Goal: Contribute content: Contribute content

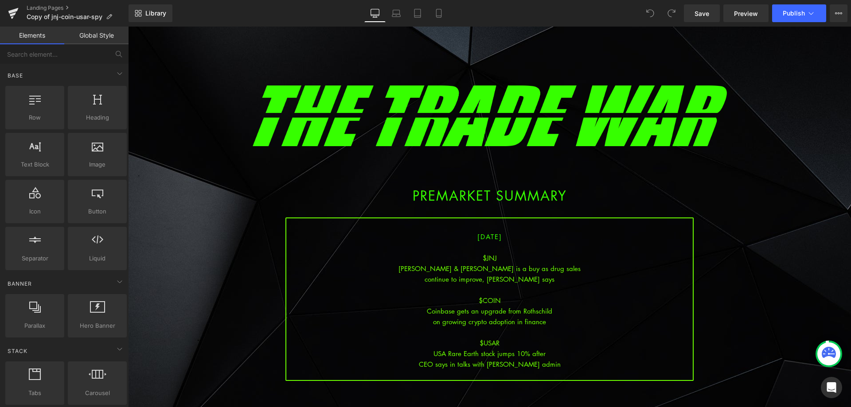
click at [546, 365] on div "CEO says in talks with [PERSON_NAME] admin" at bounding box center [489, 364] width 407 height 11
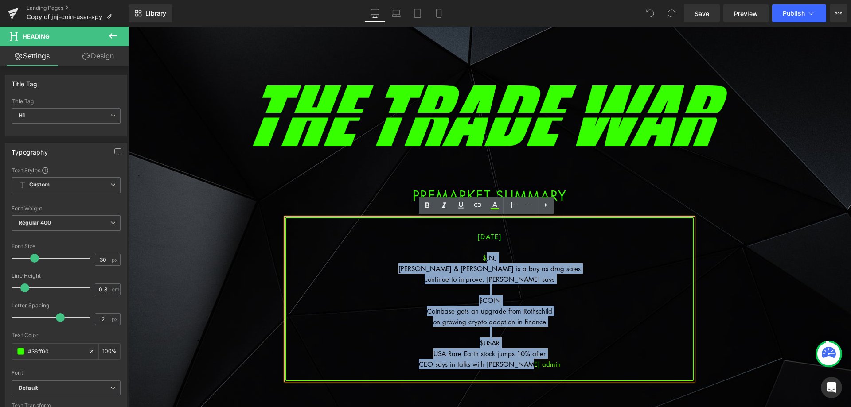
drag, startPoint x: 533, startPoint y: 354, endPoint x: 483, endPoint y: 258, distance: 108.5
click at [483, 258] on div "[DATE] $[PERSON_NAME] & [PERSON_NAME] is a buy as drug sales continue to improv…" at bounding box center [490, 300] width 408 height 164
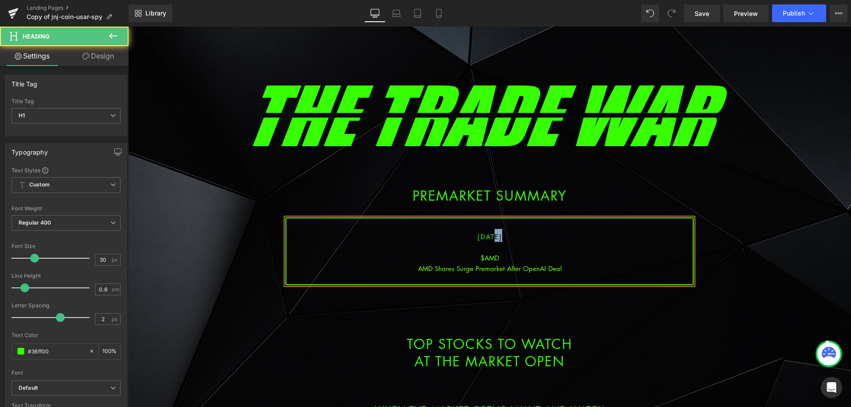
drag, startPoint x: 491, startPoint y: 235, endPoint x: 484, endPoint y: 235, distance: 7.1
click at [484, 235] on span "[DATE]" at bounding box center [489, 236] width 25 height 9
click at [480, 237] on span "[DATE]" at bounding box center [489, 236] width 25 height 9
click at [481, 238] on span "[DATE]" at bounding box center [489, 236] width 25 height 9
drag, startPoint x: 525, startPoint y: 254, endPoint x: 601, endPoint y: 237, distance: 78.3
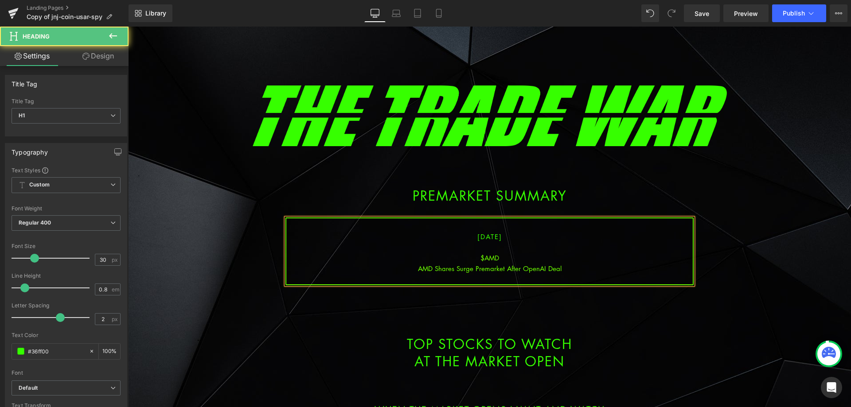
click at [525, 255] on div "$AMD" at bounding box center [489, 258] width 407 height 11
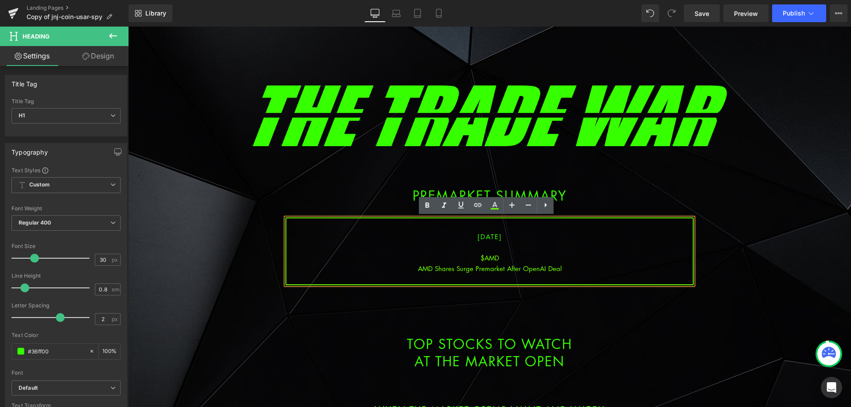
click at [568, 267] on div "AMD Shares Surge Premarket After OpenAI Deal" at bounding box center [489, 268] width 407 height 11
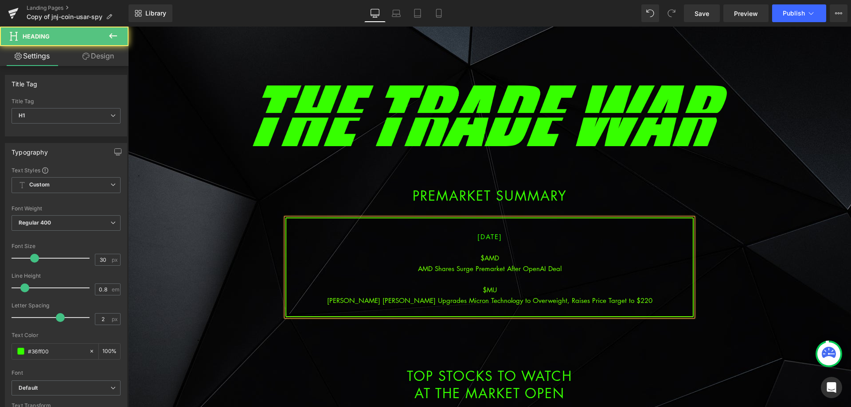
click at [497, 301] on div "[PERSON_NAME] [PERSON_NAME] Upgrades Micron Technology to Overweight, Raises Pr…" at bounding box center [489, 300] width 407 height 11
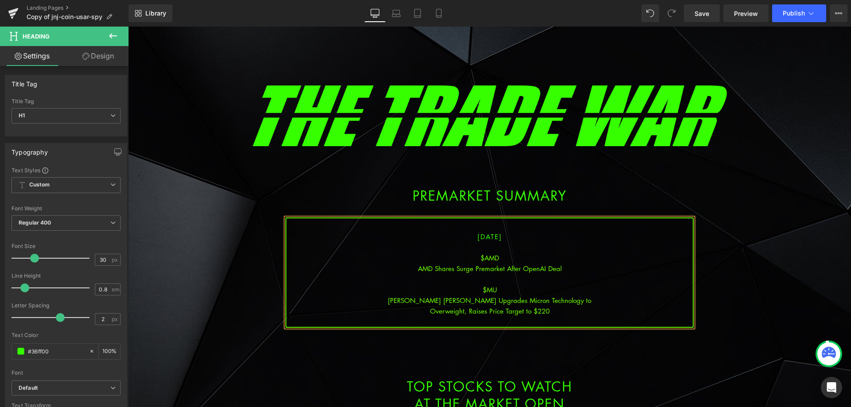
click at [552, 309] on div "Overweight, Raises Price Target to $220" at bounding box center [489, 311] width 407 height 11
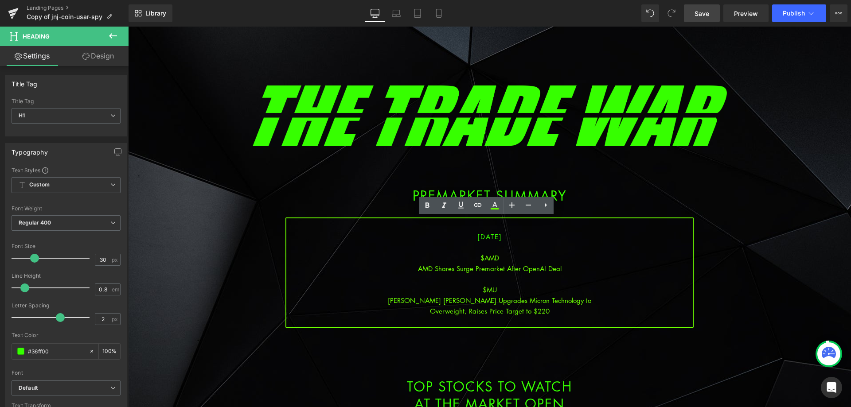
click at [704, 8] on link "Save" at bounding box center [702, 13] width 36 height 18
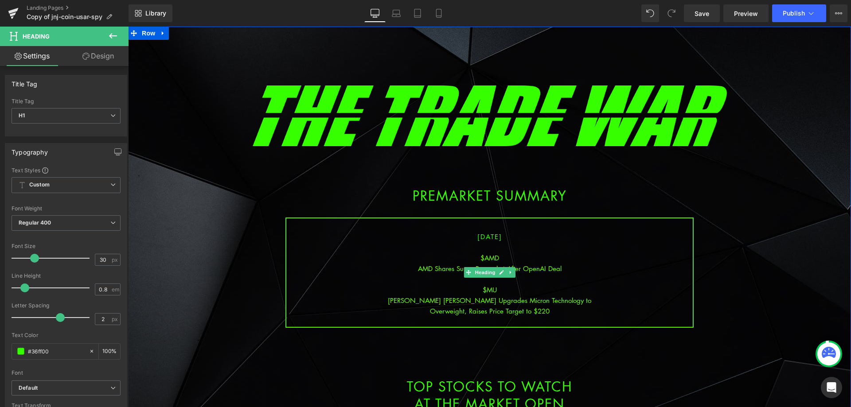
click at [556, 317] on div at bounding box center [489, 322] width 407 height 11
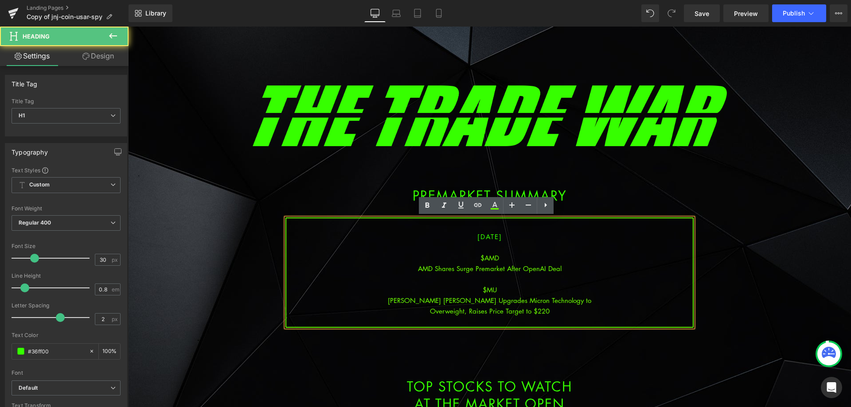
click at [555, 305] on div "[PERSON_NAME] [PERSON_NAME] Upgrades Micron Technology to" at bounding box center [489, 300] width 407 height 11
click at [557, 312] on div "Overweight, Raises Price Target to $220" at bounding box center [489, 311] width 407 height 11
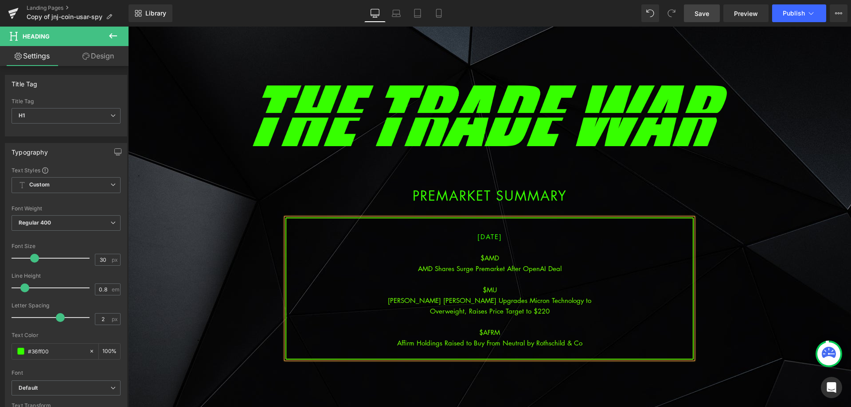
click at [696, 14] on span "Save" at bounding box center [702, 13] width 15 height 9
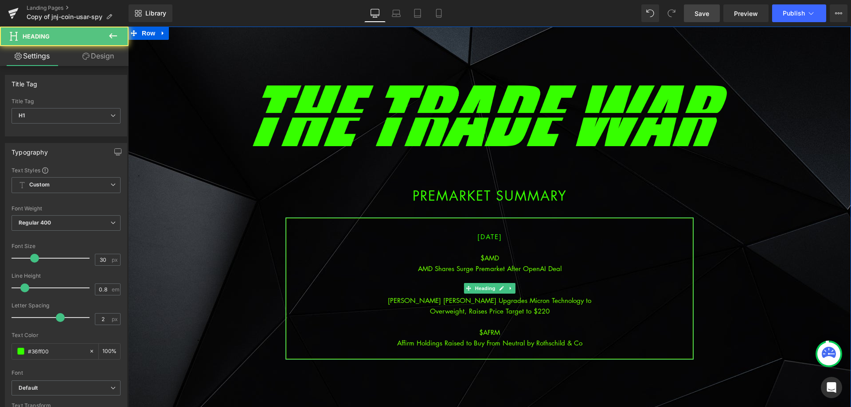
click at [584, 342] on div "Affirm Holdings Raised to Buy From Neutral by Rothschild & Co" at bounding box center [489, 343] width 407 height 11
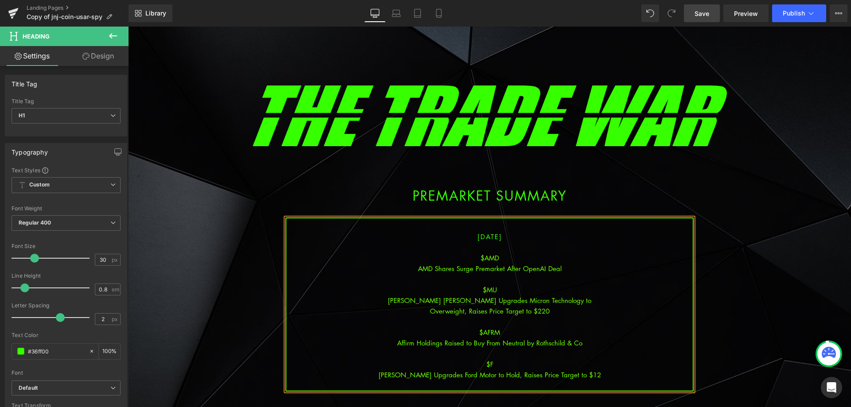
click at [506, 376] on div "[PERSON_NAME] Upgrades Ford Motor to Hold, Raises Price Target to $12" at bounding box center [489, 375] width 407 height 11
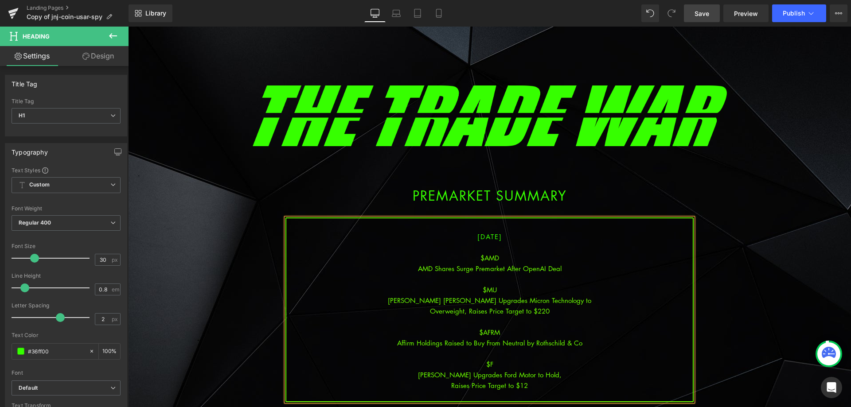
click at [501, 343] on div "Affirm Holdings Raised to Buy From Neutral by Rothschild & Co" at bounding box center [489, 343] width 407 height 11
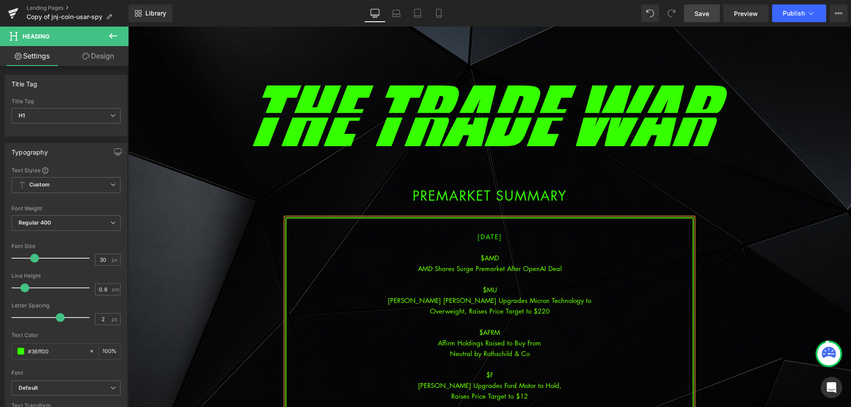
click at [698, 15] on span "Save" at bounding box center [702, 13] width 15 height 9
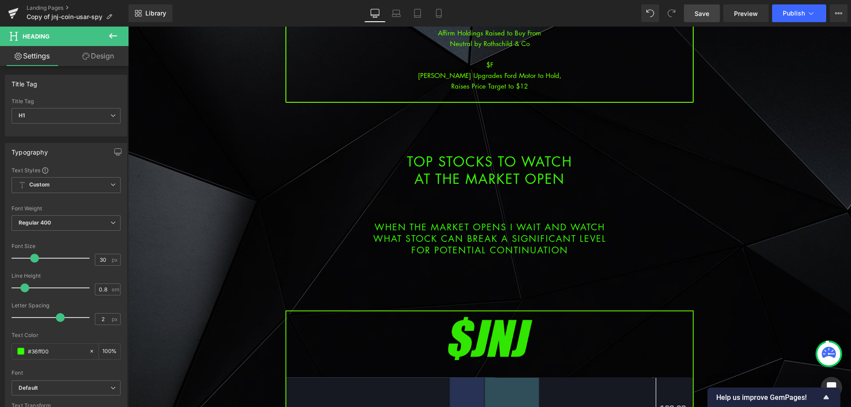
scroll to position [488, 0]
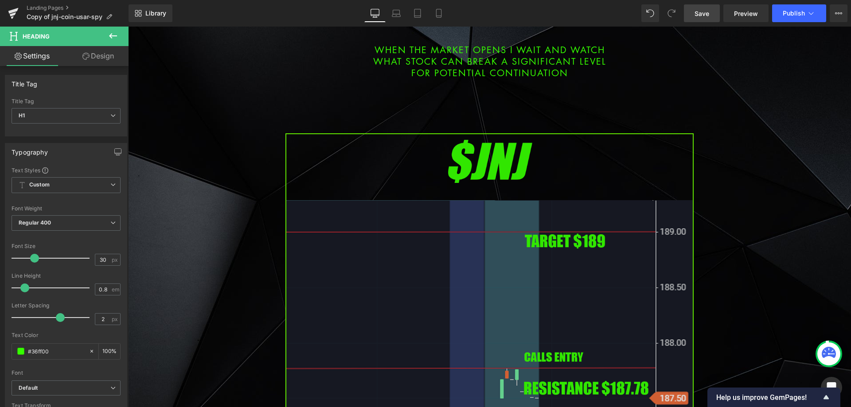
click at [416, 315] on img at bounding box center [490, 366] width 408 height 466
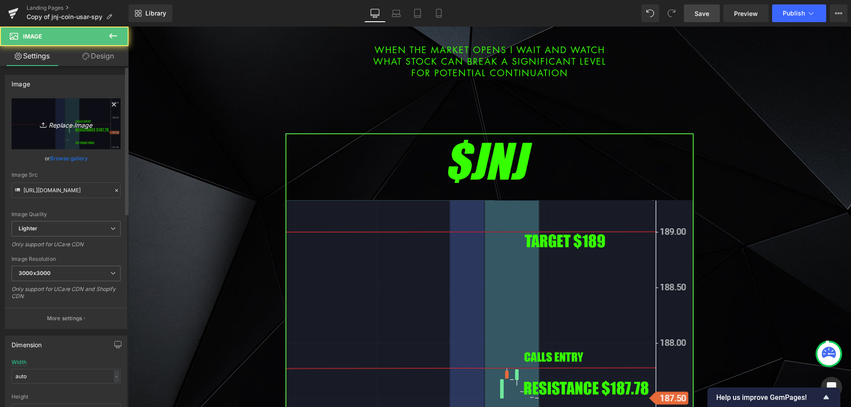
click at [52, 132] on link "Replace Image" at bounding box center [66, 123] width 109 height 51
type input "C:\fakepath\amd.png"
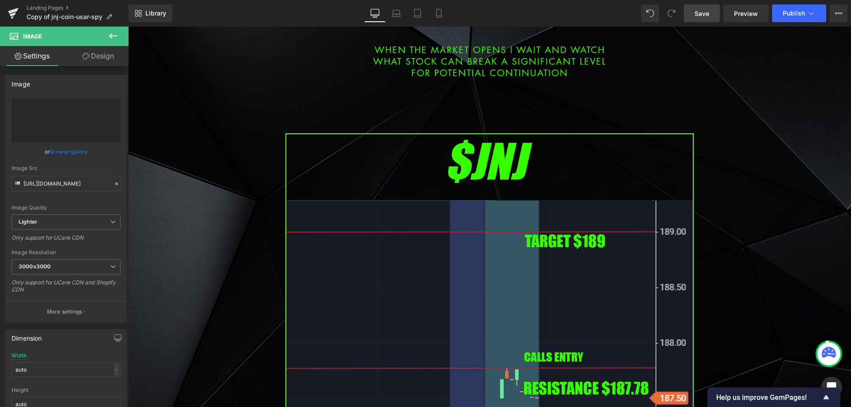
type input "[URL][DOMAIN_NAME]"
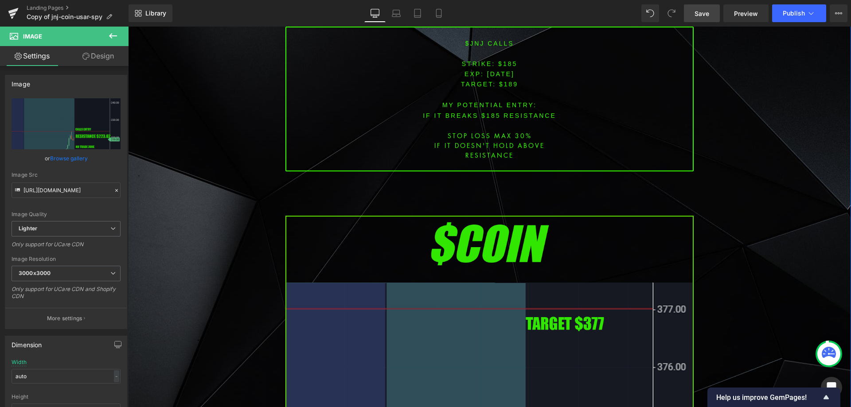
scroll to position [1064, 0]
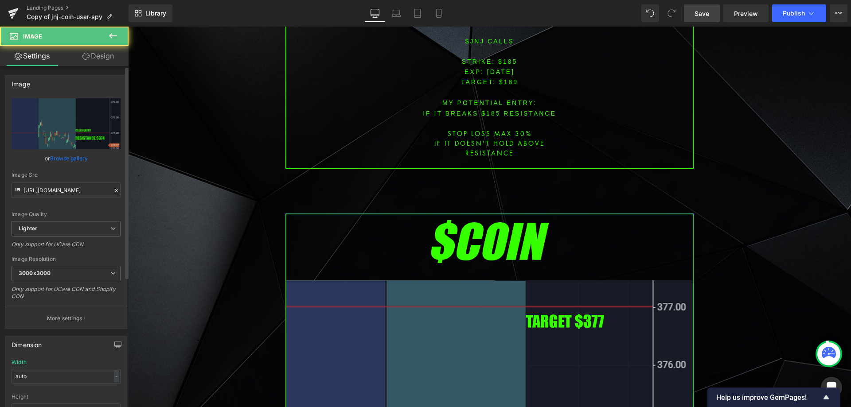
click at [39, 90] on div "Image" at bounding box center [65, 83] width 121 height 17
click at [45, 113] on link "Replace Image" at bounding box center [66, 123] width 109 height 51
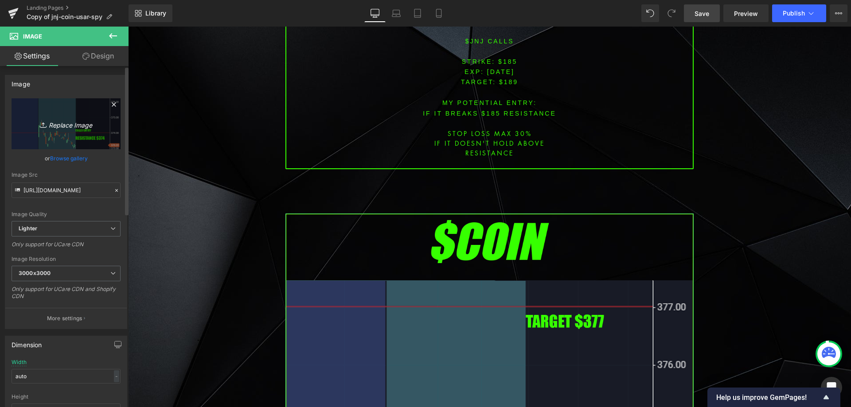
type input "C:\fakepath\f.png"
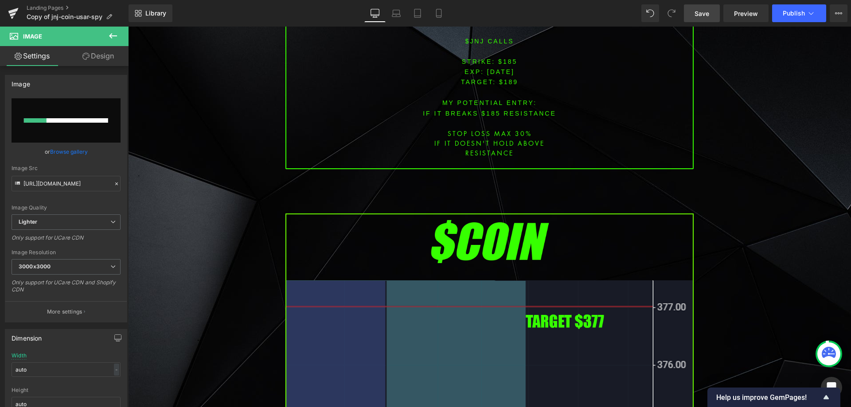
type input "[URL][DOMAIN_NAME]"
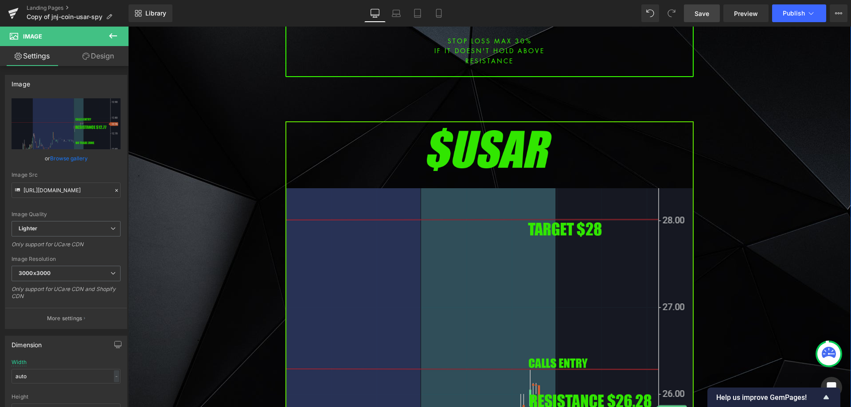
scroll to position [1818, 0]
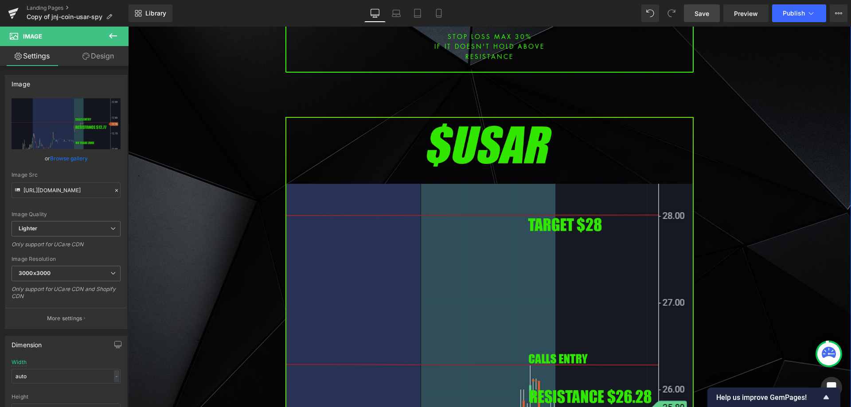
click at [447, 262] on img at bounding box center [490, 350] width 408 height 466
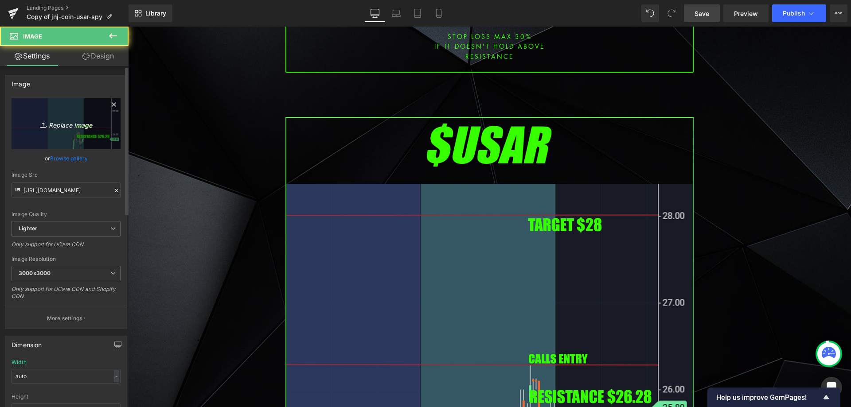
click at [88, 125] on icon "Replace Image" at bounding box center [66, 123] width 71 height 11
type input "C:\fakepath\afrm.png"
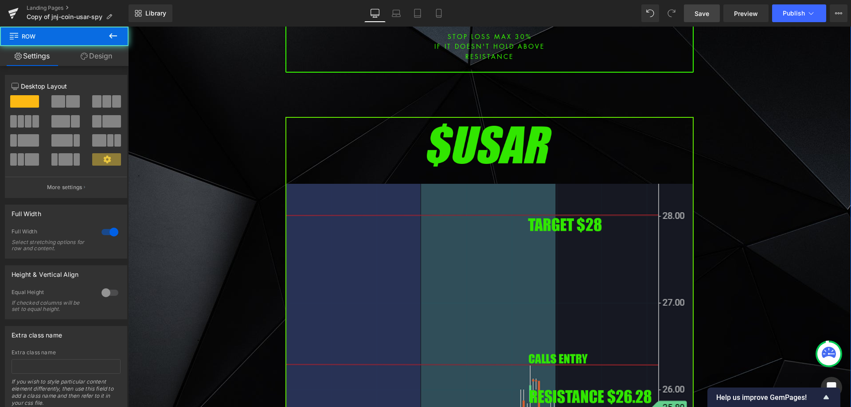
click at [362, 194] on img at bounding box center [490, 350] width 408 height 466
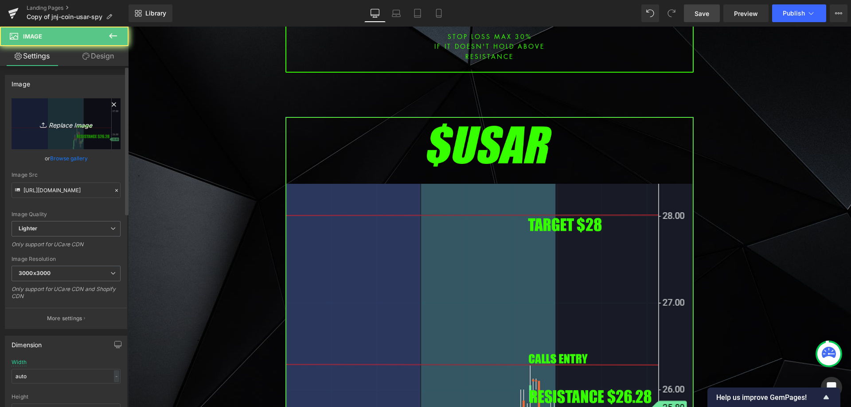
click at [27, 127] on link "Replace Image" at bounding box center [66, 123] width 109 height 51
type input "C:\fakepath\afrm.png"
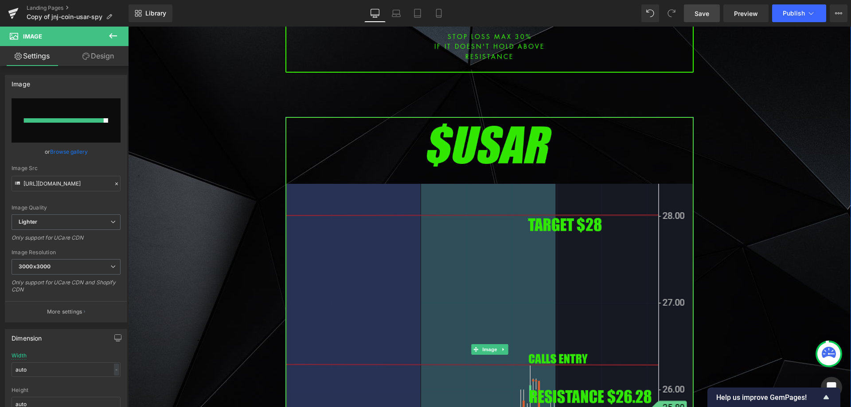
type input "[URL][DOMAIN_NAME]"
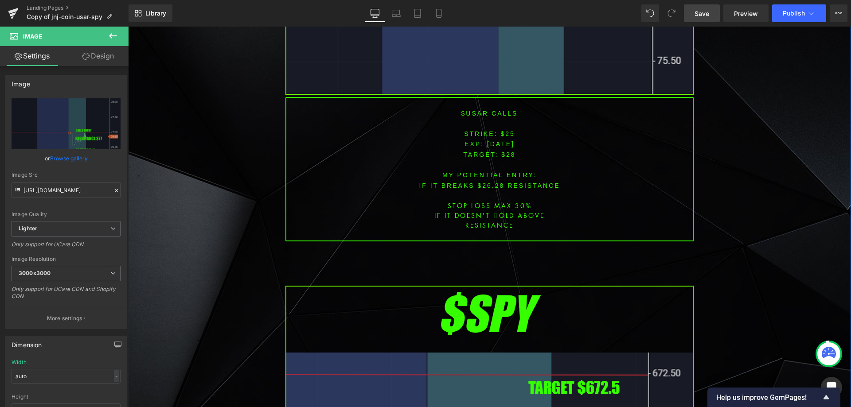
scroll to position [2527, 0]
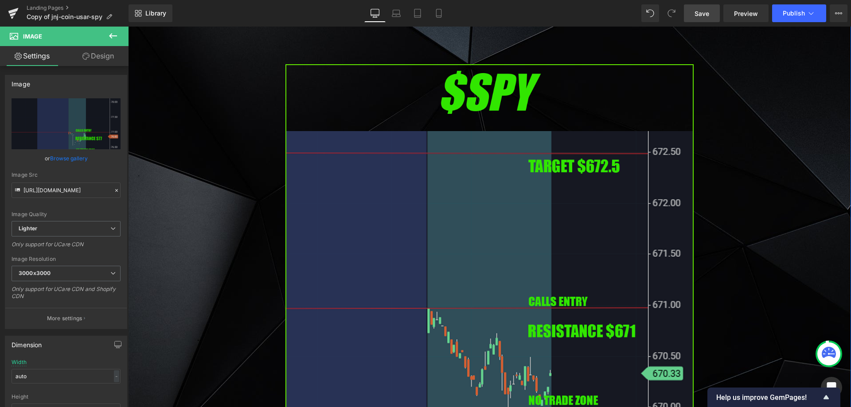
click at [395, 253] on img at bounding box center [490, 297] width 408 height 466
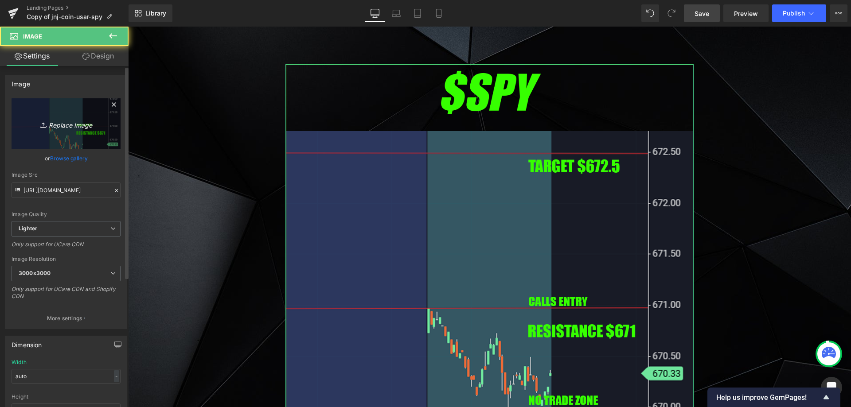
click at [87, 136] on link "Replace Image" at bounding box center [66, 123] width 109 height 51
type input "C:\fakepath\spy.png"
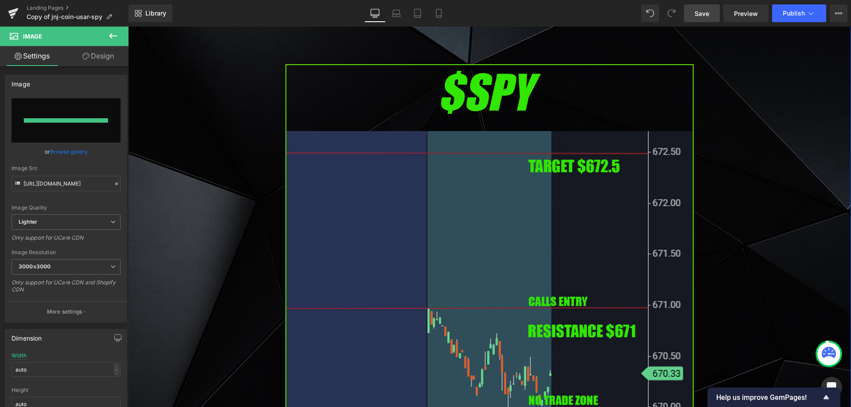
type input "[URL][DOMAIN_NAME]"
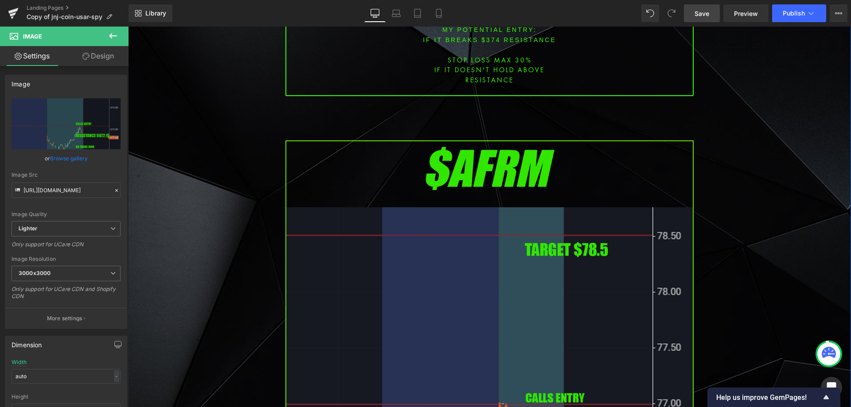
scroll to position [1773, 0]
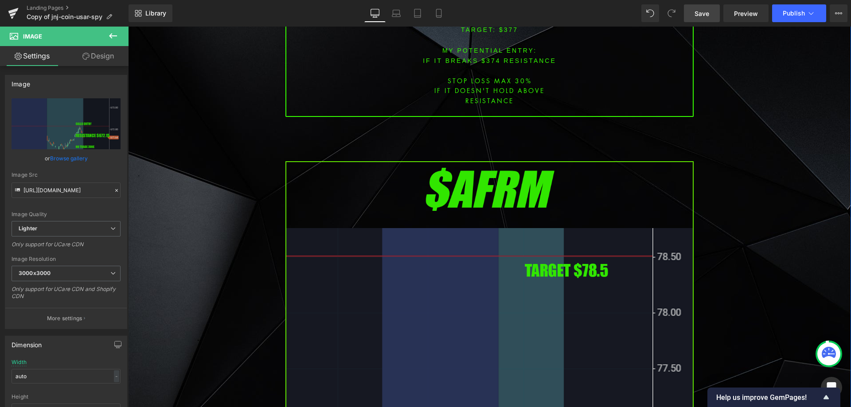
click at [528, 245] on img at bounding box center [490, 394] width 408 height 466
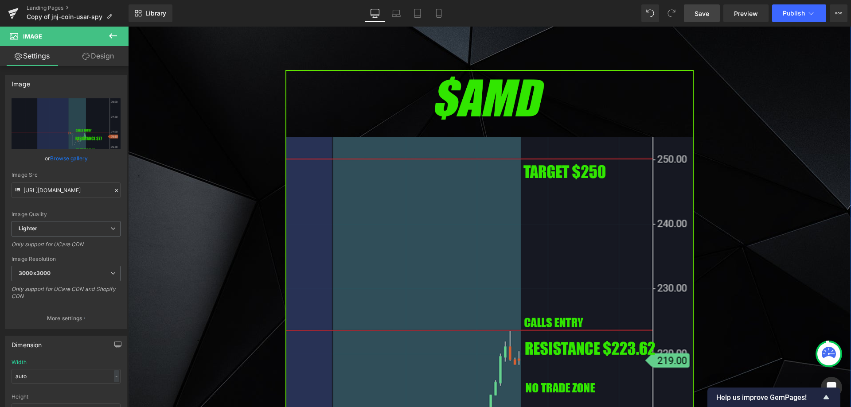
scroll to position [665, 0]
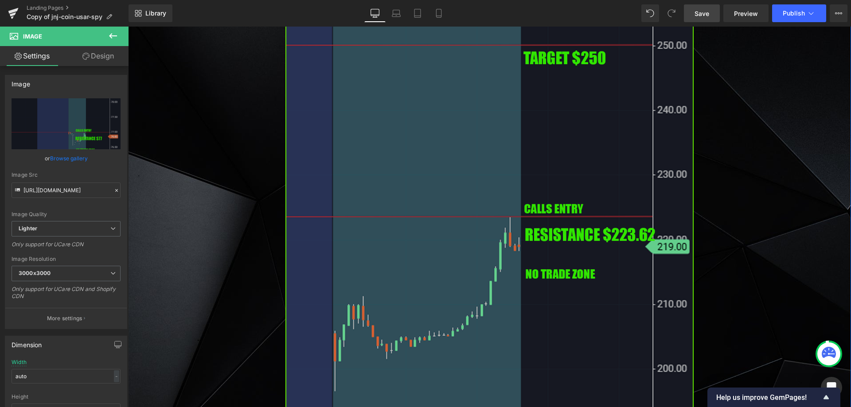
click at [505, 238] on img at bounding box center [490, 189] width 408 height 466
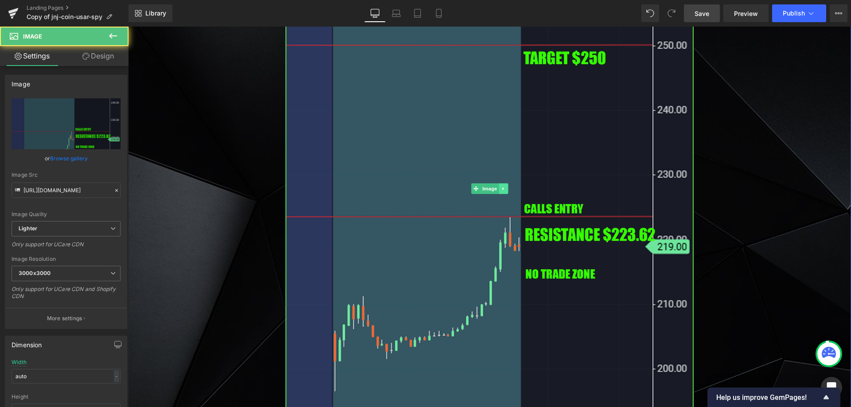
click at [500, 194] on div "Image" at bounding box center [490, 189] width 408 height 466
click at [501, 190] on icon at bounding box center [503, 188] width 5 height 5
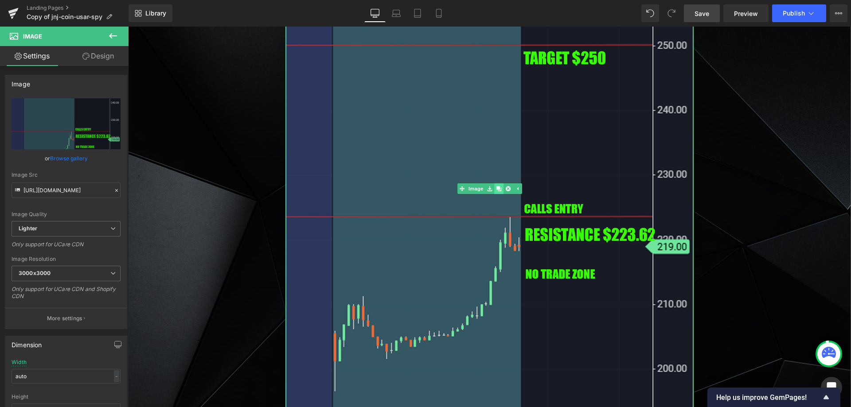
click at [497, 189] on icon at bounding box center [499, 188] width 5 height 5
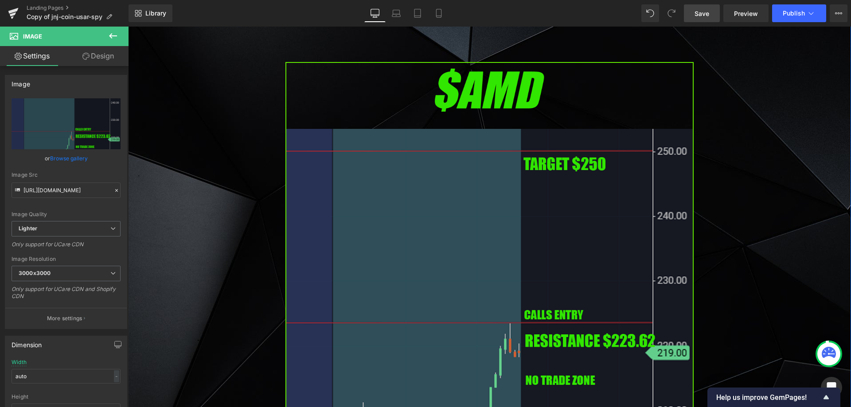
scroll to position [1069, 0]
click at [412, 251] on img at bounding box center [490, 295] width 408 height 466
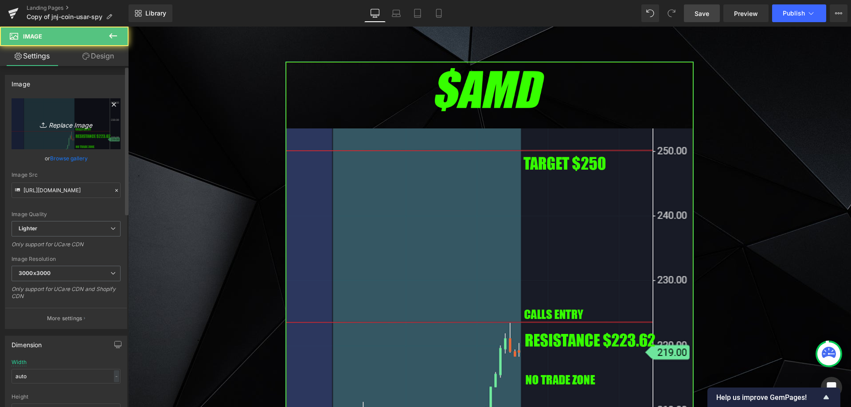
click at [85, 127] on icon "Replace Image" at bounding box center [66, 123] width 71 height 11
type input "C:\fakepath\mu.png"
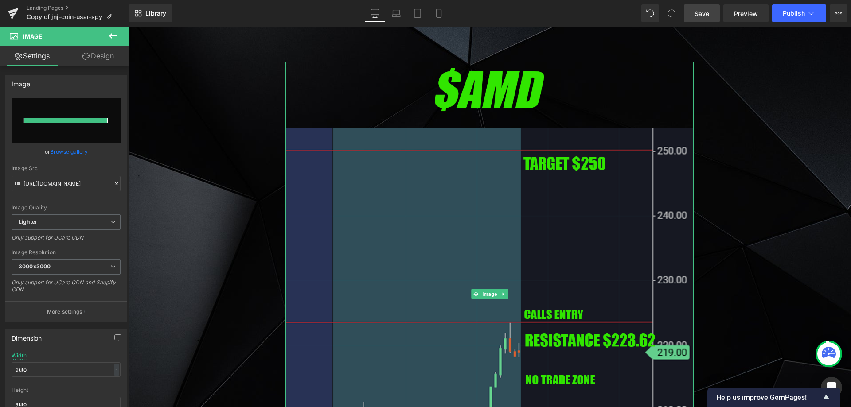
type input "[URL][DOMAIN_NAME]"
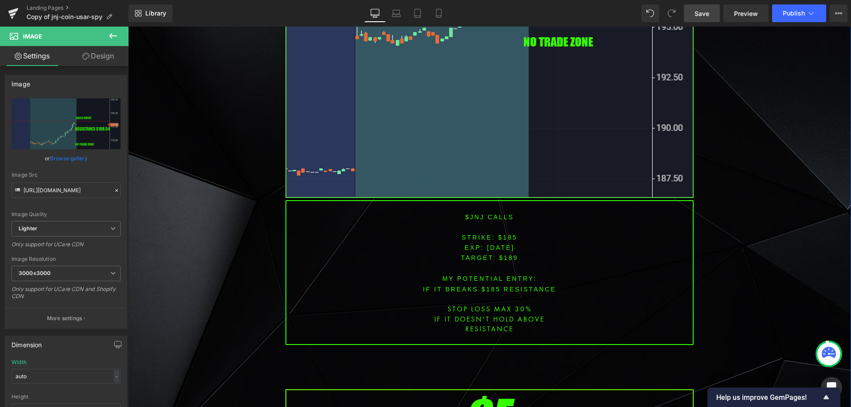
scroll to position [1424, 0]
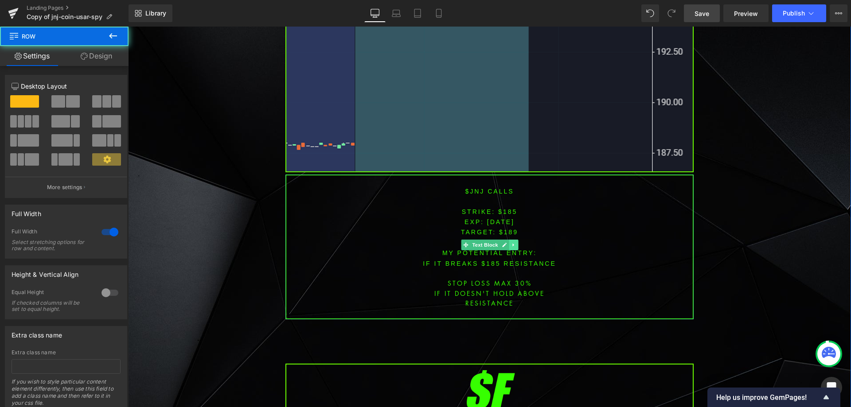
click at [511, 246] on icon at bounding box center [513, 245] width 5 height 5
click at [508, 247] on icon at bounding box center [508, 245] width 5 height 5
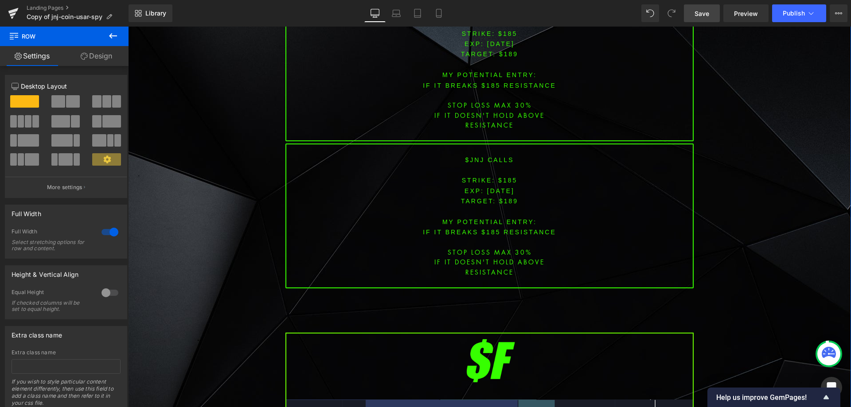
scroll to position [1591, 0]
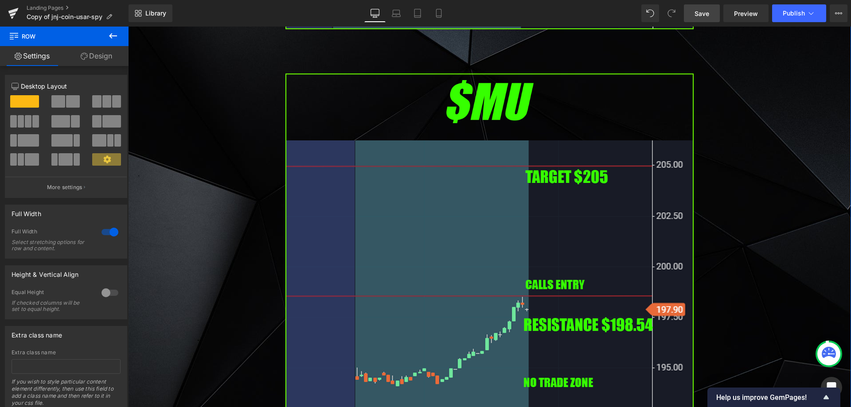
scroll to position [926, 0]
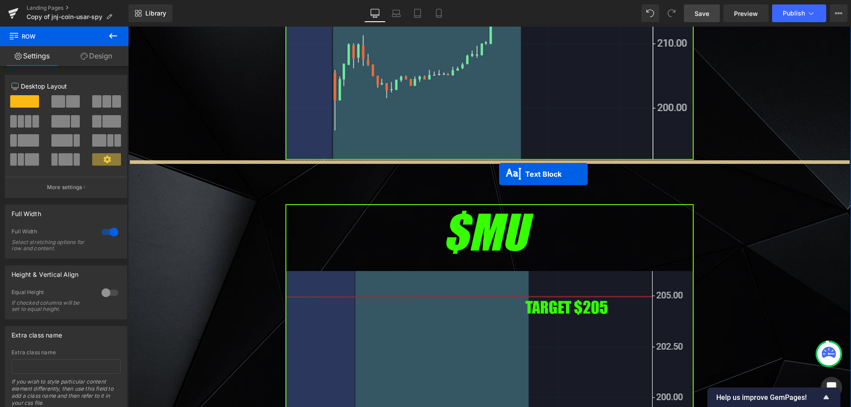
drag, startPoint x: 463, startPoint y: 226, endPoint x: 497, endPoint y: 168, distance: 66.8
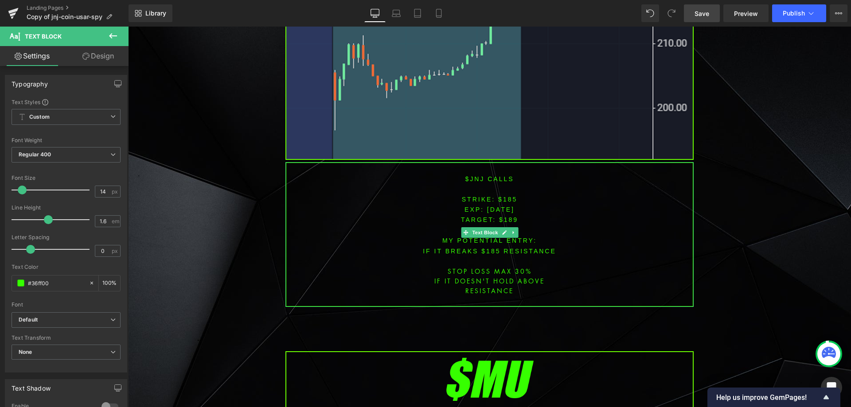
click at [714, 11] on link "Save" at bounding box center [702, 13] width 36 height 18
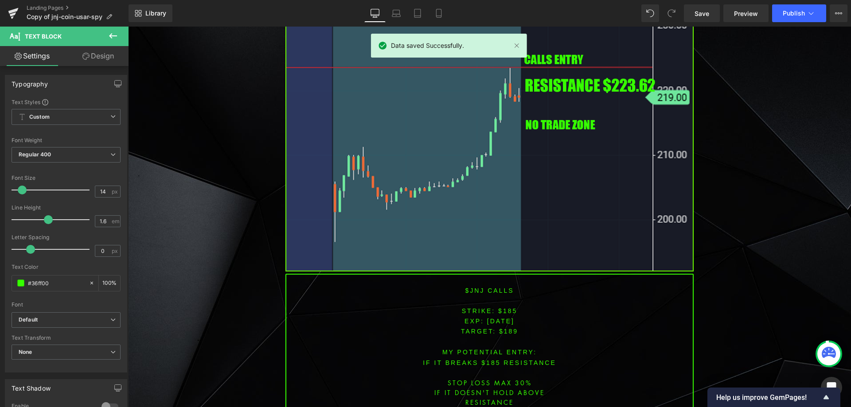
scroll to position [970, 0]
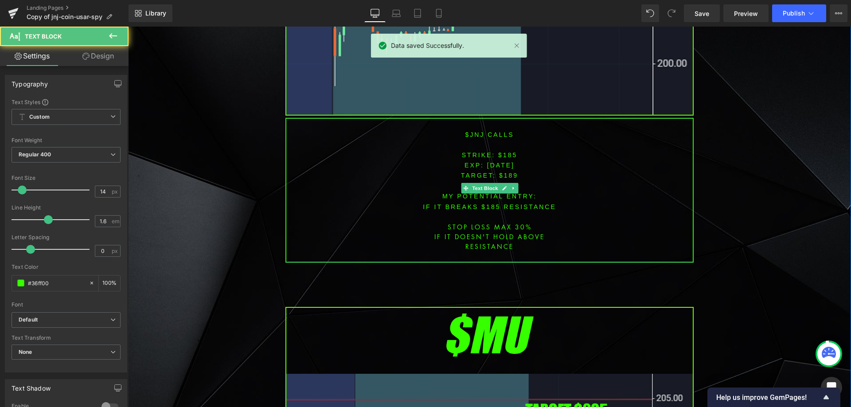
click at [472, 131] on font "$jnj CALLS" at bounding box center [489, 134] width 49 height 7
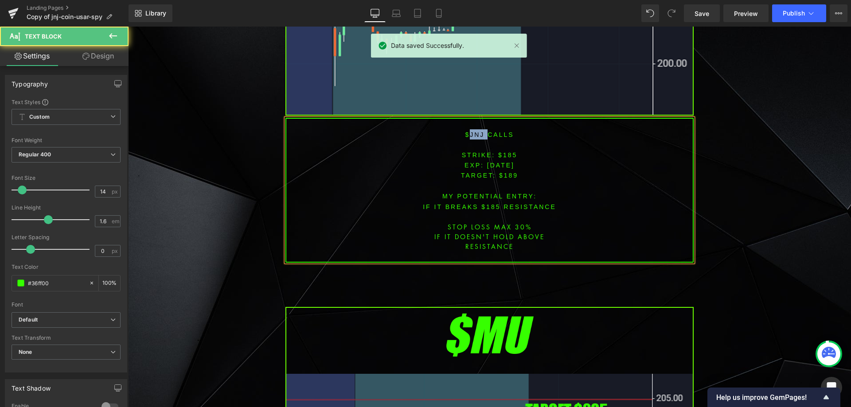
click at [472, 131] on font "$jnj CALLS" at bounding box center [489, 134] width 49 height 7
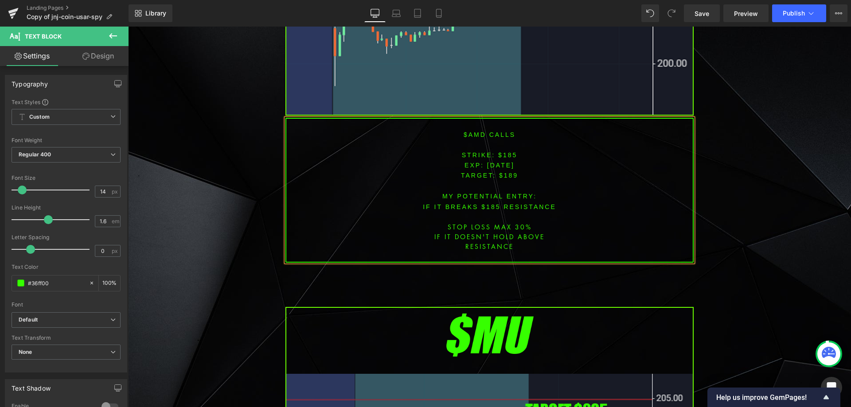
click at [503, 162] on span "[DATE]" at bounding box center [500, 165] width 27 height 7
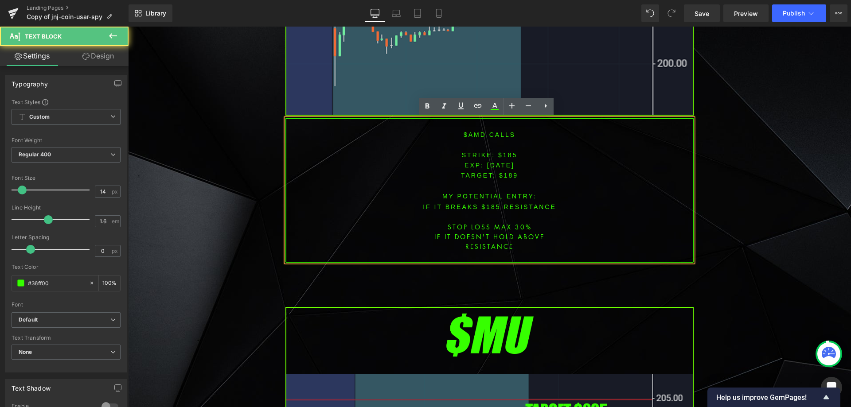
click at [501, 162] on span "[DATE]" at bounding box center [500, 165] width 27 height 7
click at [505, 156] on font "STRIKE: $185" at bounding box center [490, 155] width 56 height 7
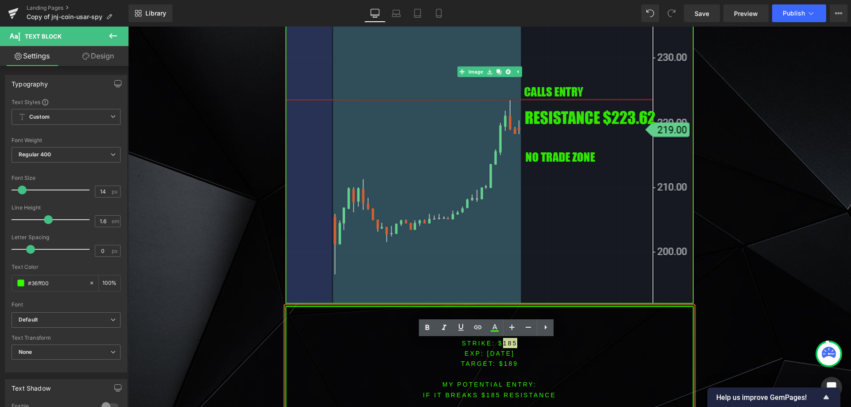
scroll to position [882, 0]
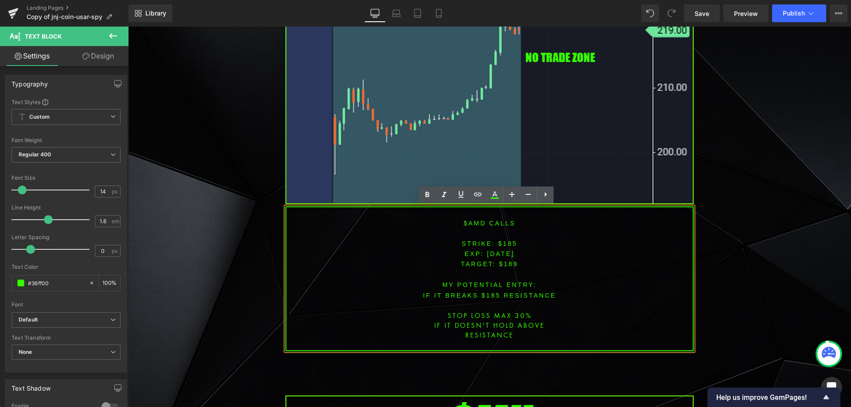
drag, startPoint x: 516, startPoint y: 284, endPoint x: 516, endPoint y: 276, distance: 8.0
click at [516, 282] on font "MY POTENTIAL ENTRY:" at bounding box center [489, 285] width 94 height 7
click at [505, 241] on font "STRIKE: $185" at bounding box center [490, 243] width 56 height 7
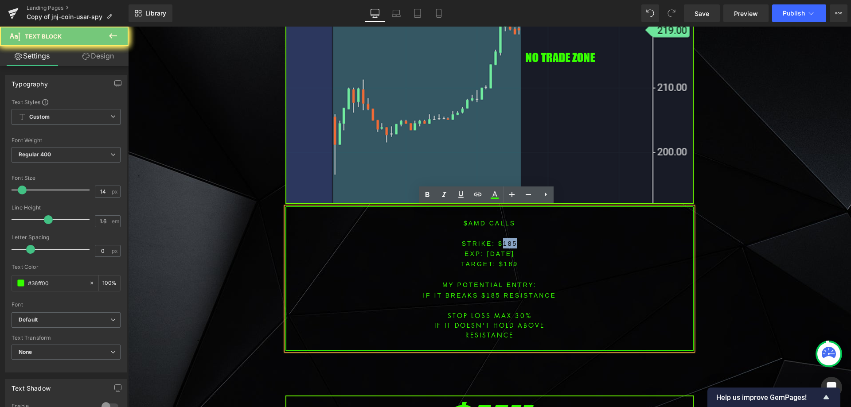
click at [505, 241] on font "STRIKE: $185" at bounding box center [490, 243] width 56 height 7
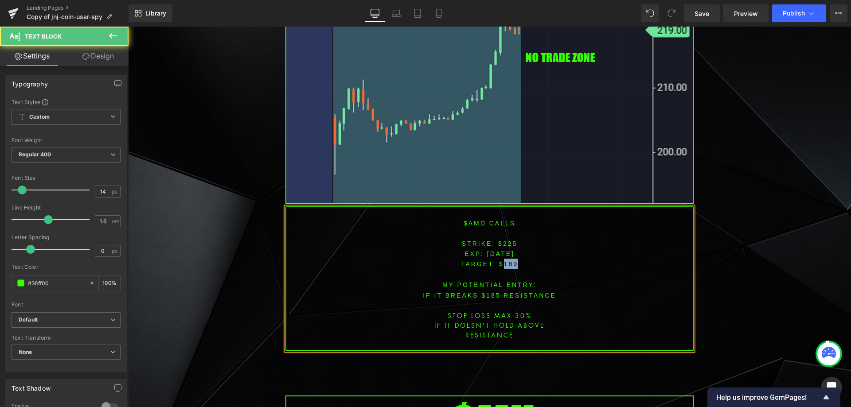
drag, startPoint x: 501, startPoint y: 262, endPoint x: 532, endPoint y: 283, distance: 38.4
click at [522, 264] on p "TARGET: $189" at bounding box center [489, 264] width 407 height 10
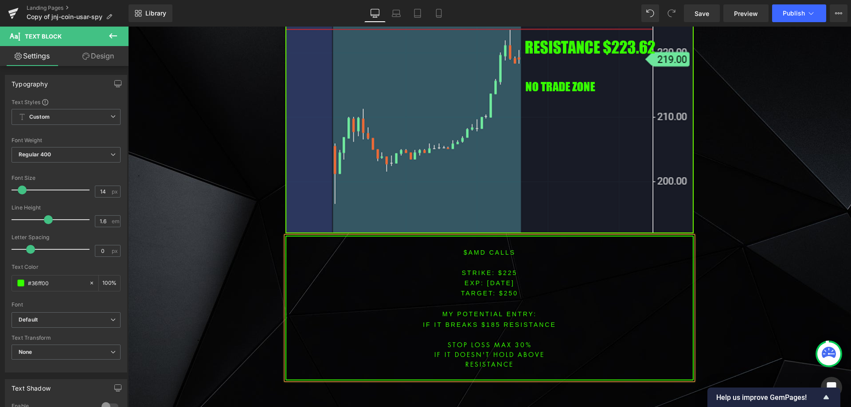
scroll to position [874, 0]
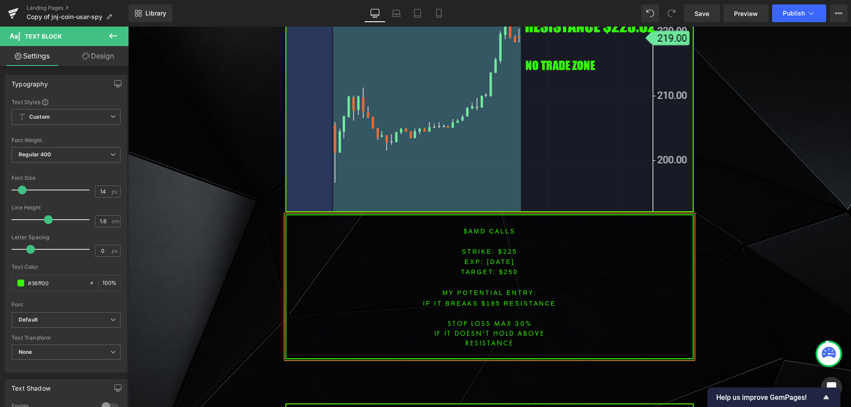
click at [485, 302] on font "IF IT BREAKS $185 resistance" at bounding box center [489, 303] width 133 height 7
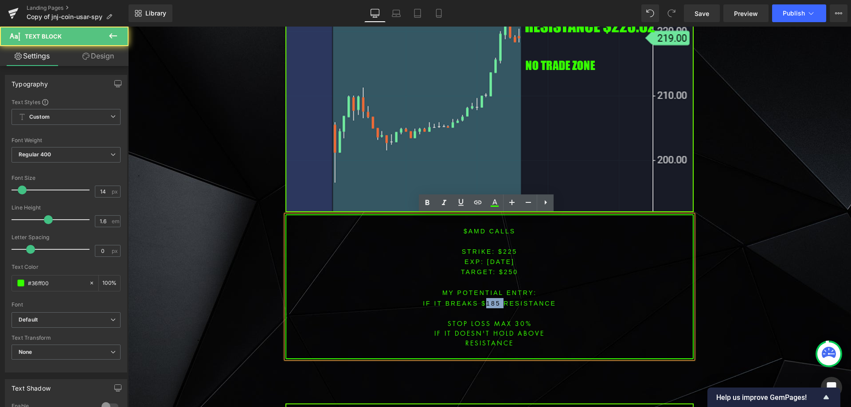
click at [485, 302] on font "IF IT BREAKS $185 resistance" at bounding box center [489, 303] width 133 height 7
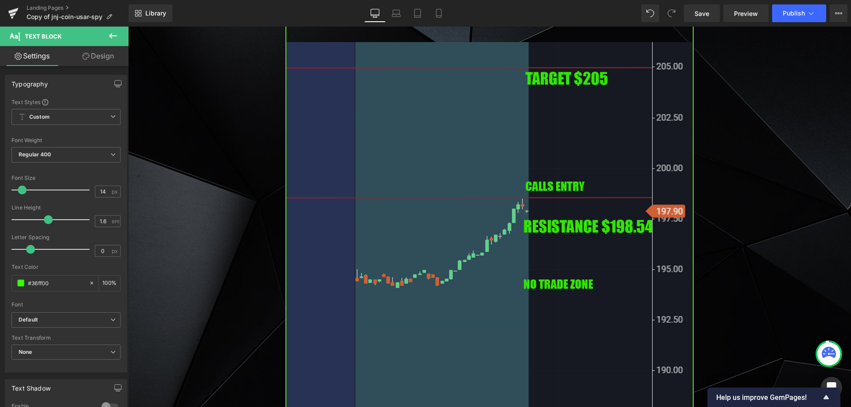
scroll to position [1480, 0]
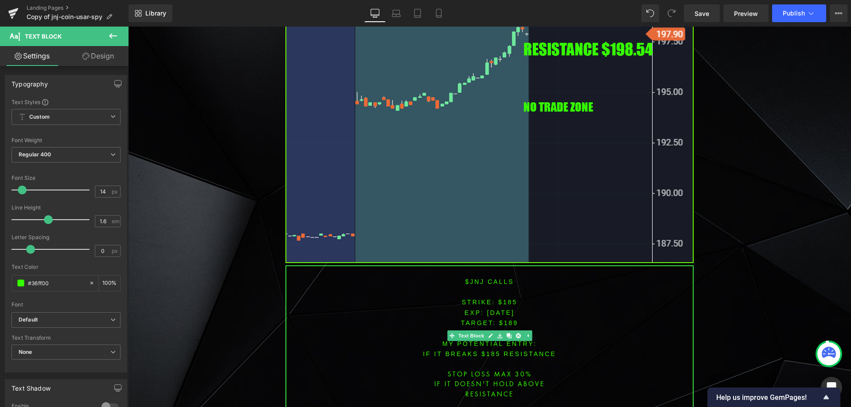
click at [475, 272] on p at bounding box center [489, 271] width 407 height 10
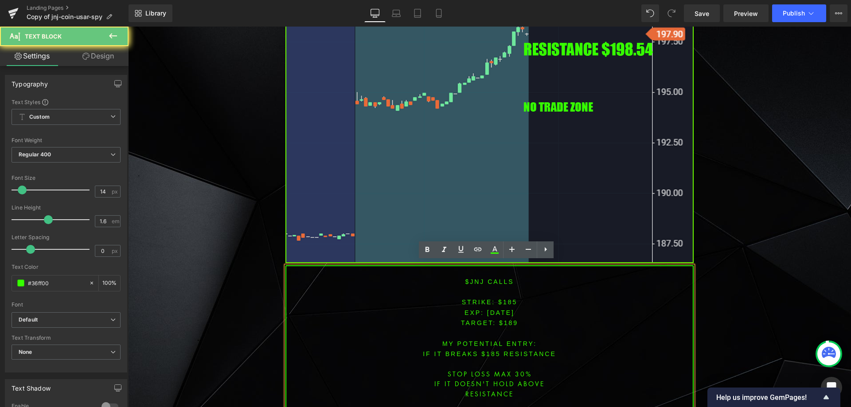
click at [474, 280] on font "$jnj CALLS" at bounding box center [489, 281] width 49 height 7
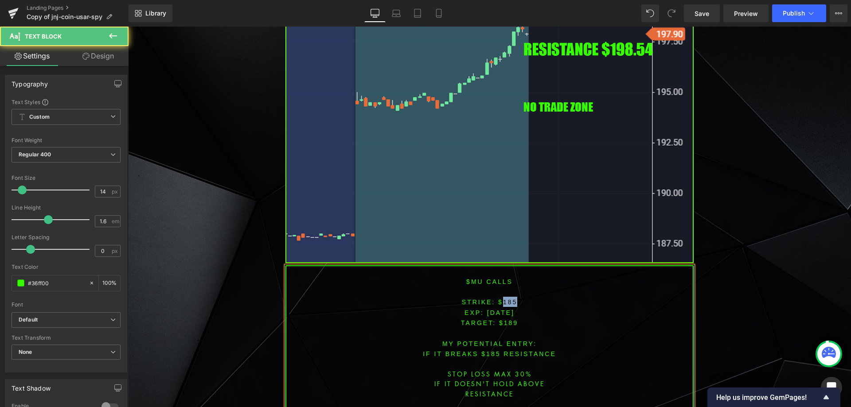
drag, startPoint x: 501, startPoint y: 297, endPoint x: 520, endPoint y: 296, distance: 18.7
click at [517, 297] on p "STRIKE: $185" at bounding box center [489, 302] width 407 height 10
click at [498, 309] on span "[DATE]" at bounding box center [500, 312] width 27 height 7
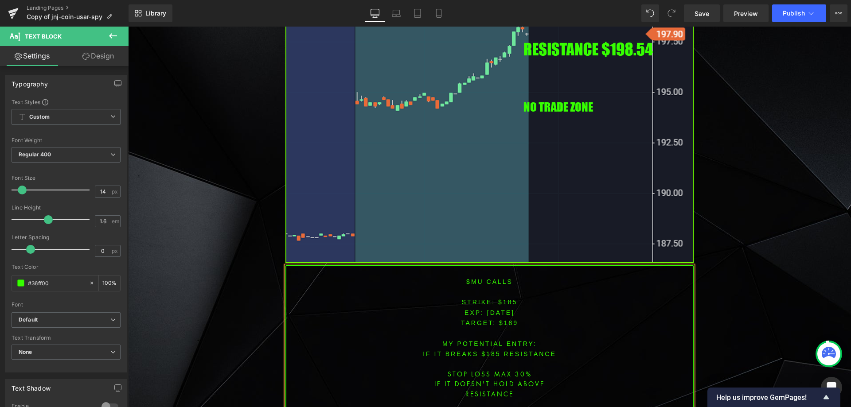
click at [509, 300] on font "STRIKE: $185" at bounding box center [490, 302] width 56 height 7
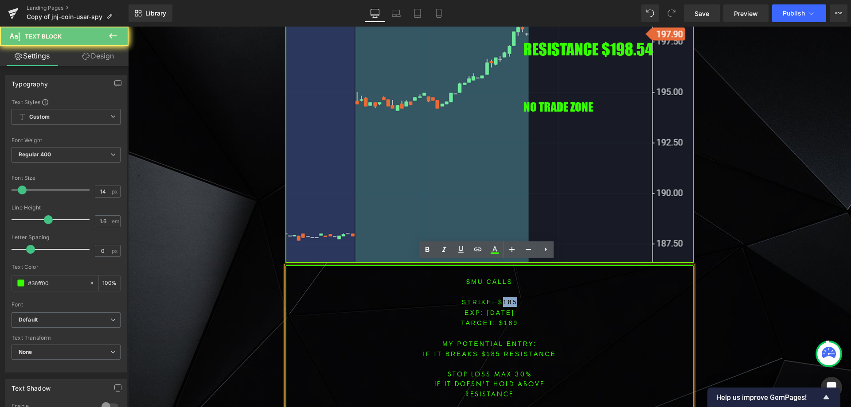
click at [509, 300] on font "STRIKE: $185" at bounding box center [490, 302] width 56 height 7
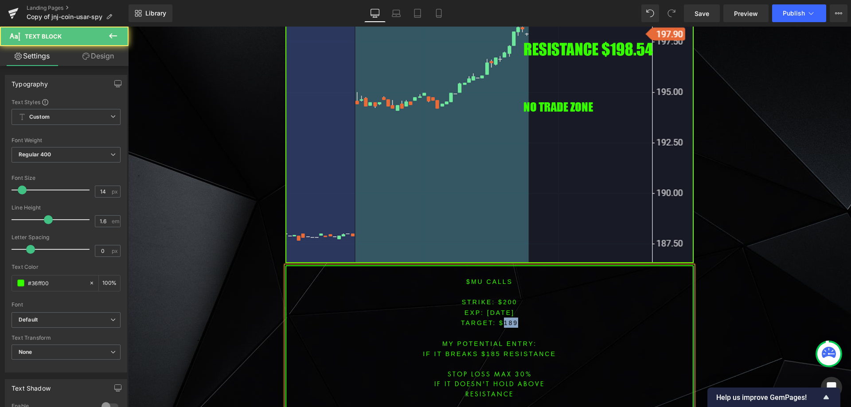
drag, startPoint x: 502, startPoint y: 317, endPoint x: 523, endPoint y: 319, distance: 20.4
click at [522, 319] on p "TARGET: $189" at bounding box center [489, 323] width 407 height 10
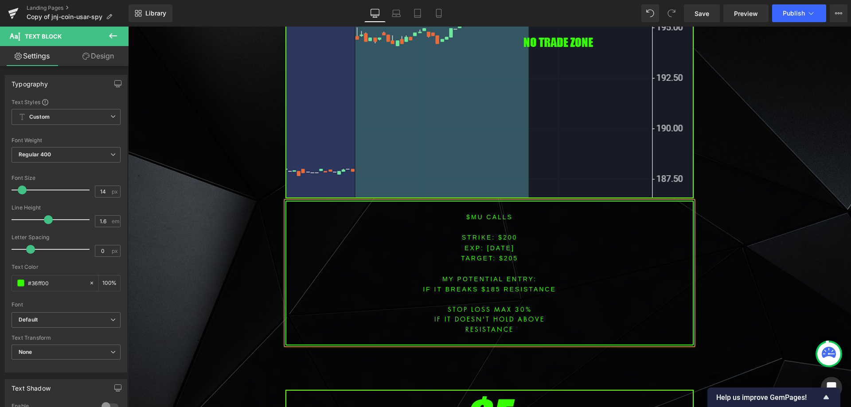
scroll to position [1571, 0]
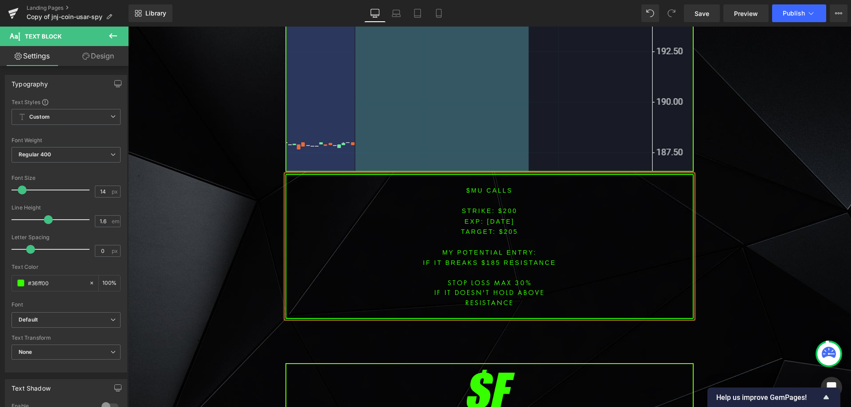
click at [489, 259] on font "IF IT BREAKS $185 resistance" at bounding box center [489, 262] width 133 height 7
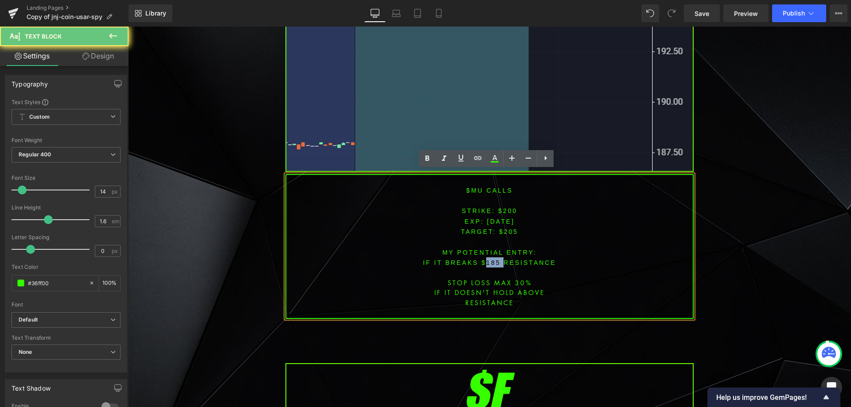
click at [489, 259] on font "IF IT BREAKS $185 resistance" at bounding box center [489, 262] width 133 height 7
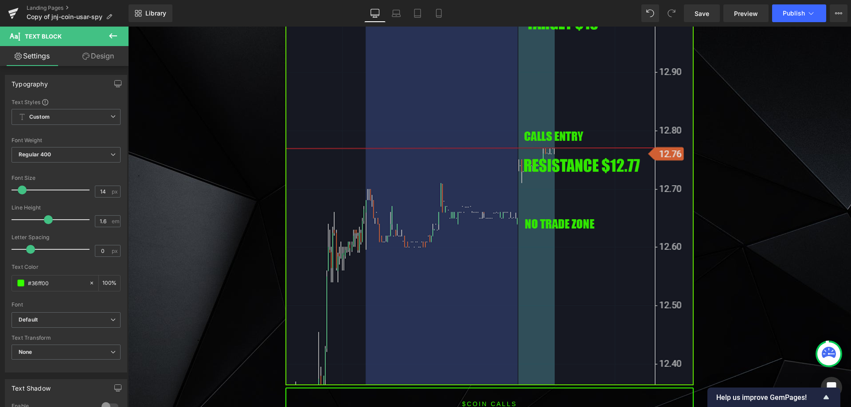
scroll to position [2192, 0]
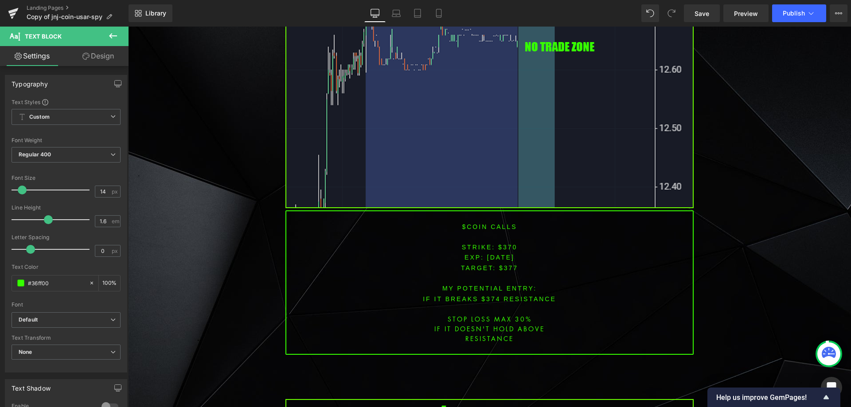
click at [471, 223] on font "$coin CALLS" at bounding box center [489, 226] width 55 height 7
click at [470, 223] on font "$coin CALLS" at bounding box center [489, 226] width 55 height 7
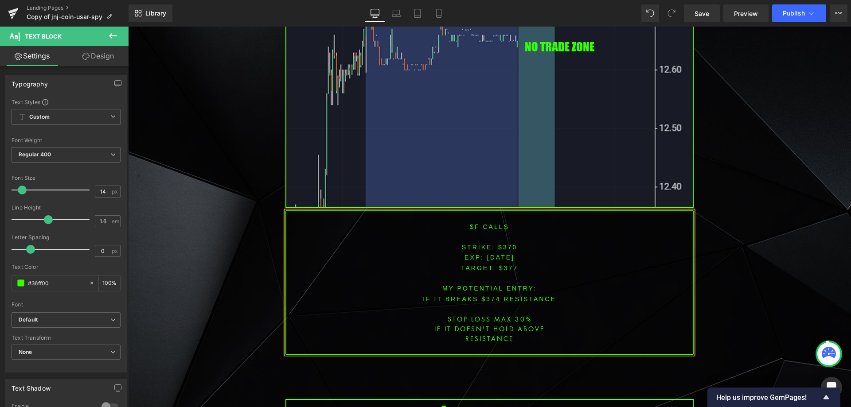
click at [504, 244] on font "STRIKE: $370" at bounding box center [490, 247] width 56 height 7
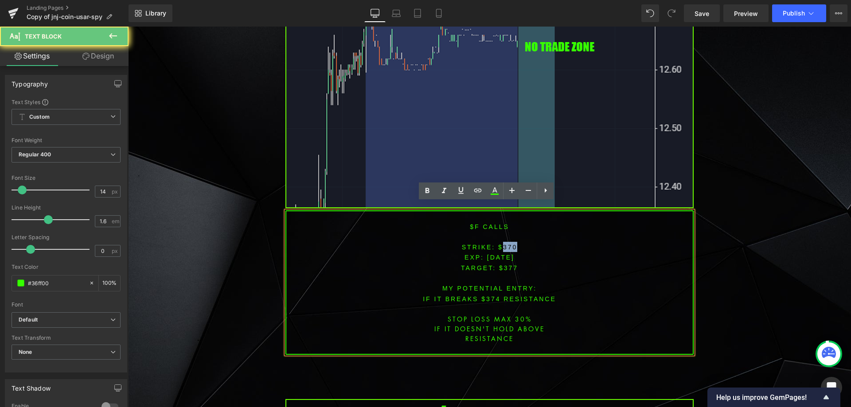
click at [504, 244] on font "STRIKE: $370" at bounding box center [490, 247] width 56 height 7
click at [500, 254] on span "[DATE]" at bounding box center [500, 257] width 27 height 7
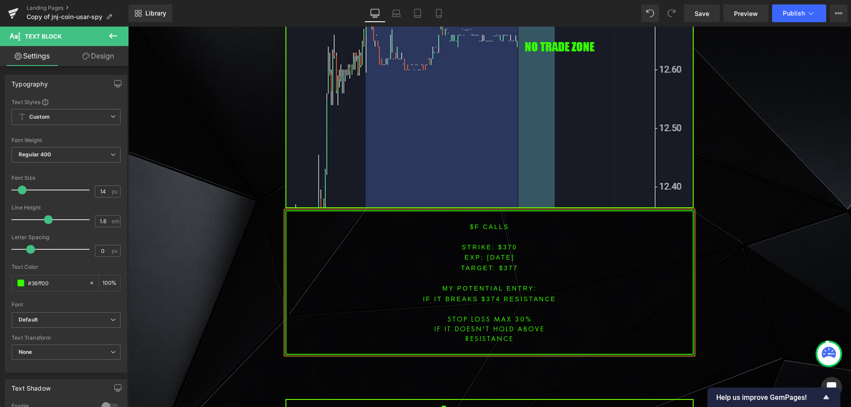
click at [505, 244] on font "STRIKE: $370" at bounding box center [490, 247] width 56 height 7
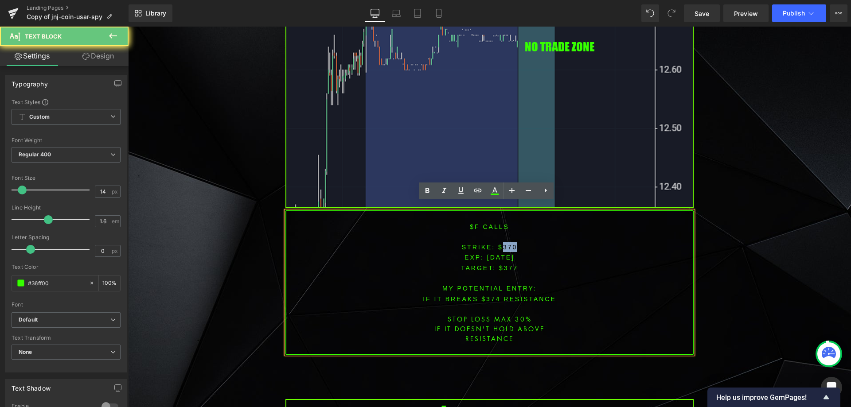
click at [505, 244] on font "STRIKE: $370" at bounding box center [490, 247] width 56 height 7
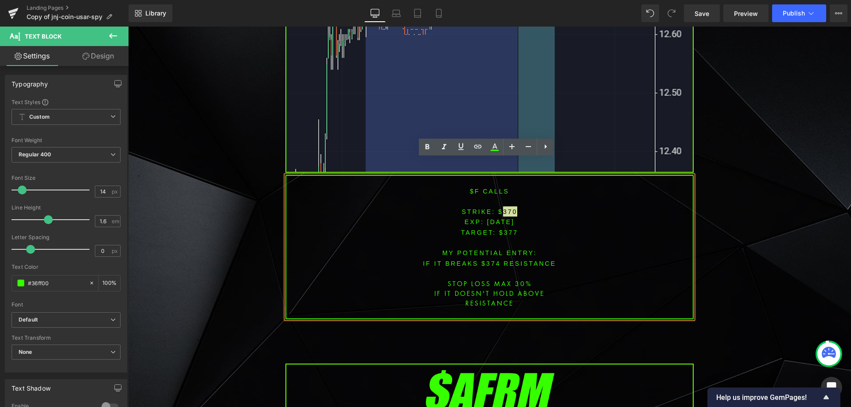
scroll to position [2236, 0]
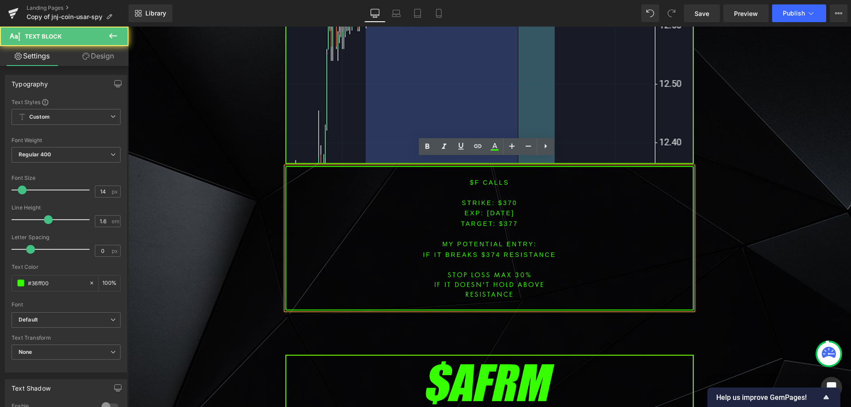
click at [519, 241] on font "MY POTENTIAL ENTRY:" at bounding box center [489, 244] width 94 height 7
click at [507, 200] on font "STRIKE: $370" at bounding box center [490, 203] width 56 height 7
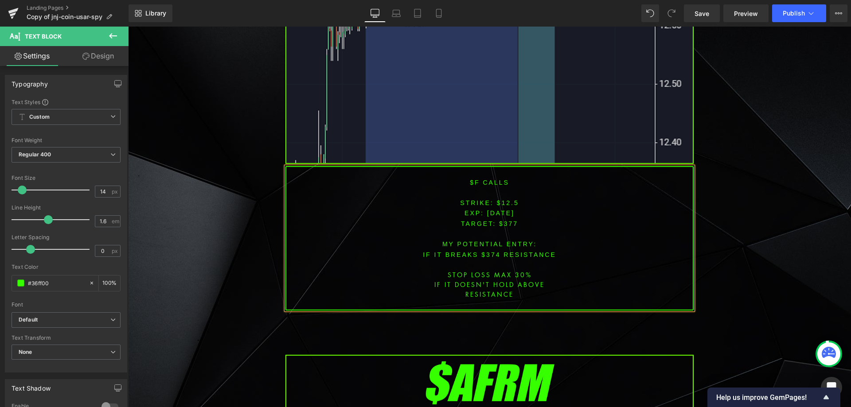
click at [508, 220] on span "TARGET: $377" at bounding box center [489, 223] width 57 height 7
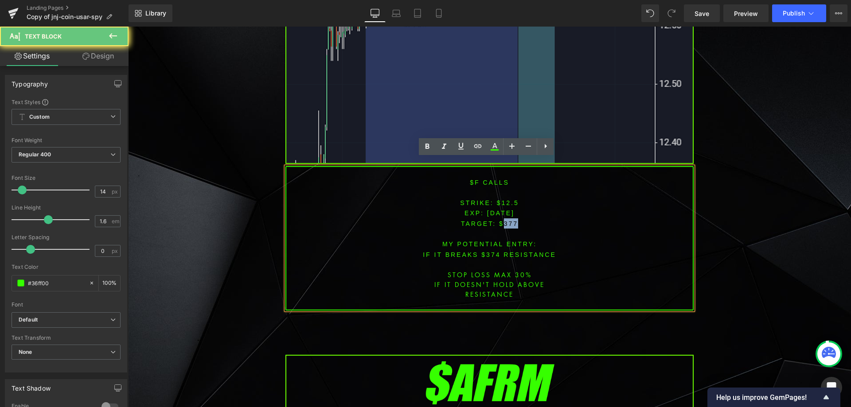
click at [508, 220] on span "TARGET: $377" at bounding box center [489, 223] width 57 height 7
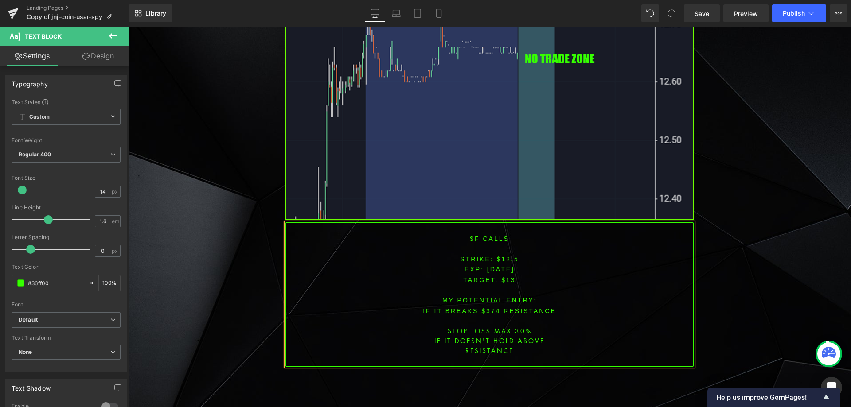
scroll to position [2224, 0]
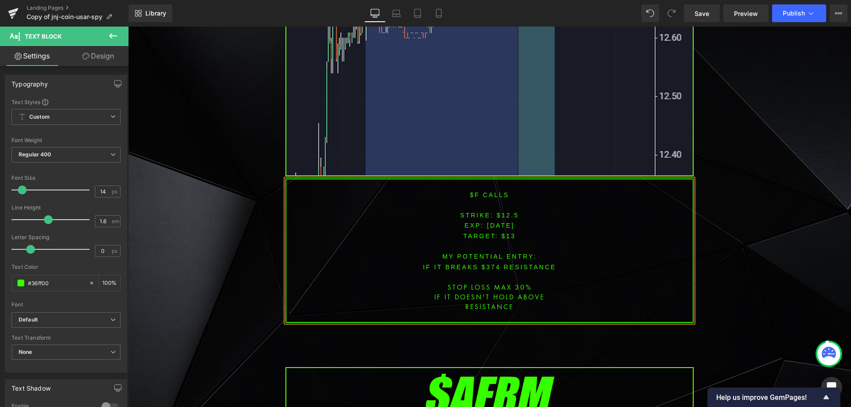
click at [485, 264] on font "IF IT BREAKS $374 resistance" at bounding box center [489, 267] width 133 height 7
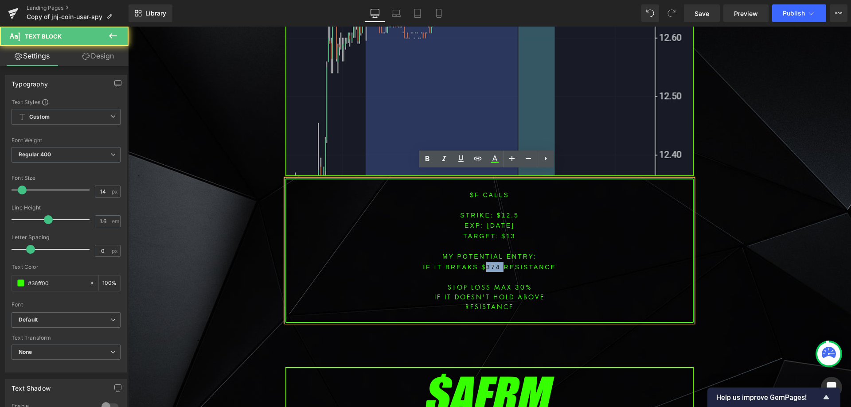
click at [485, 264] on font "IF IT BREAKS $374 resistance" at bounding box center [489, 267] width 133 height 7
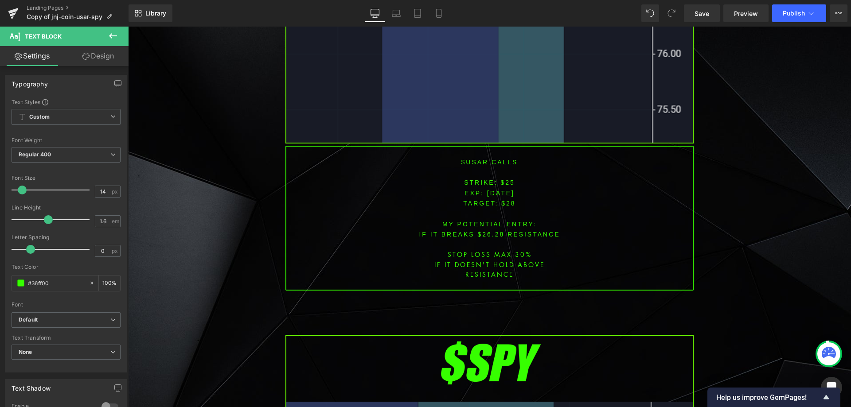
scroll to position [2919, 0]
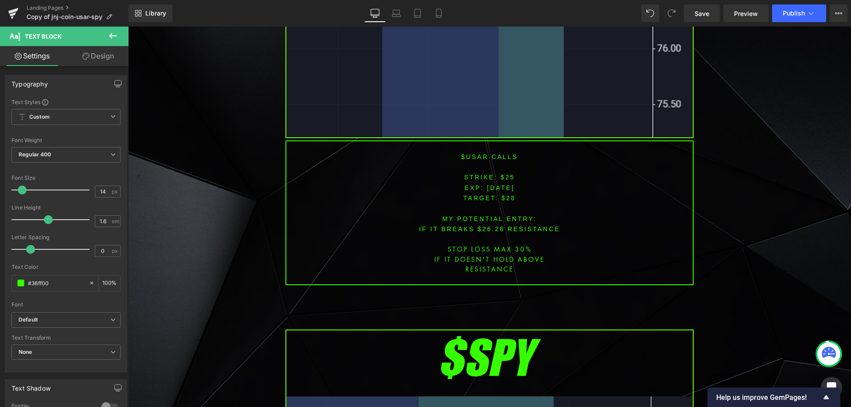
click at [472, 153] on font "$usar CALLS" at bounding box center [490, 156] width 57 height 7
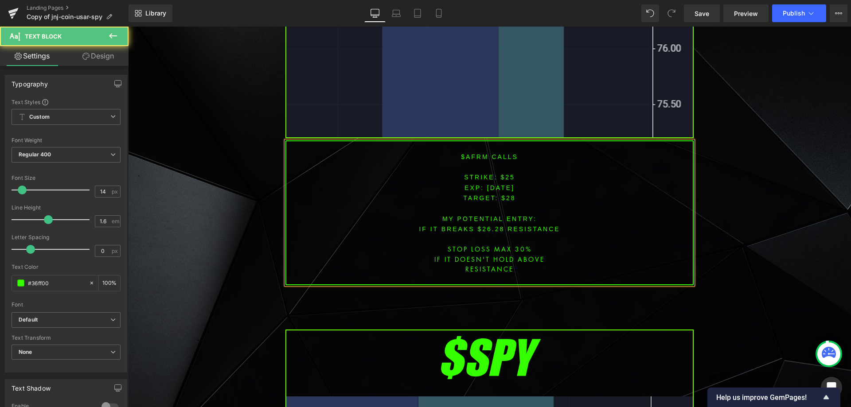
click at [499, 184] on span "[DATE]" at bounding box center [500, 187] width 27 height 7
click at [508, 174] on font "STRIKE: $25" at bounding box center [489, 177] width 51 height 7
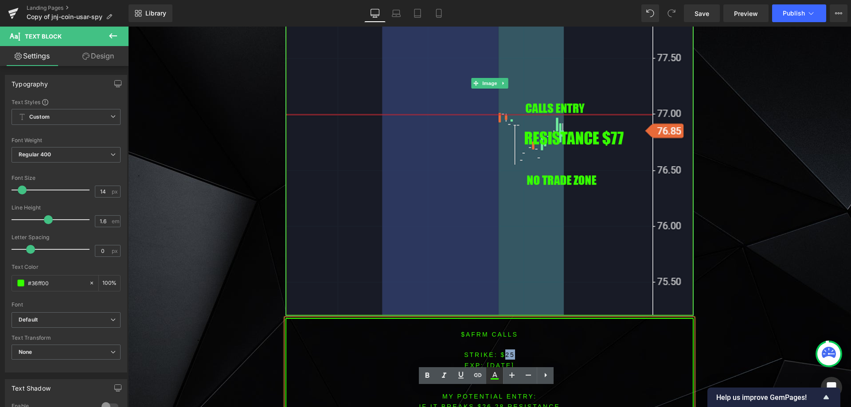
scroll to position [2786, 0]
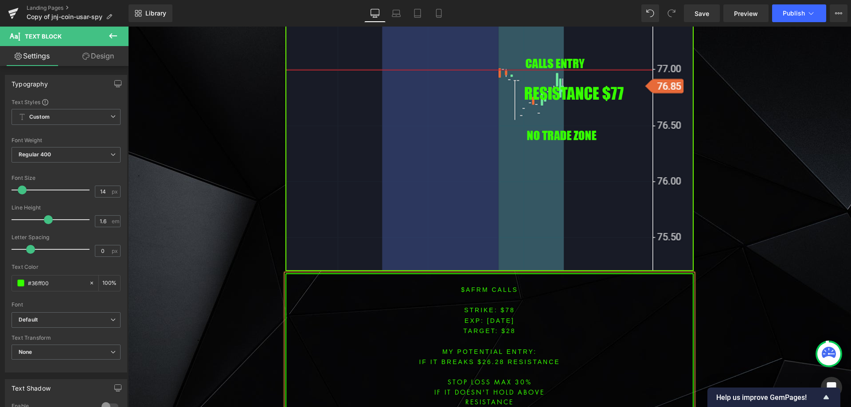
click at [508, 328] on span "TARGET: $28" at bounding box center [489, 331] width 52 height 7
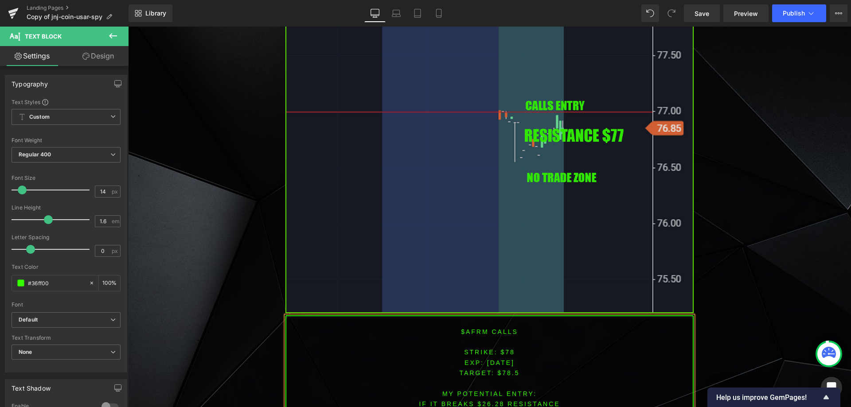
scroll to position [2877, 0]
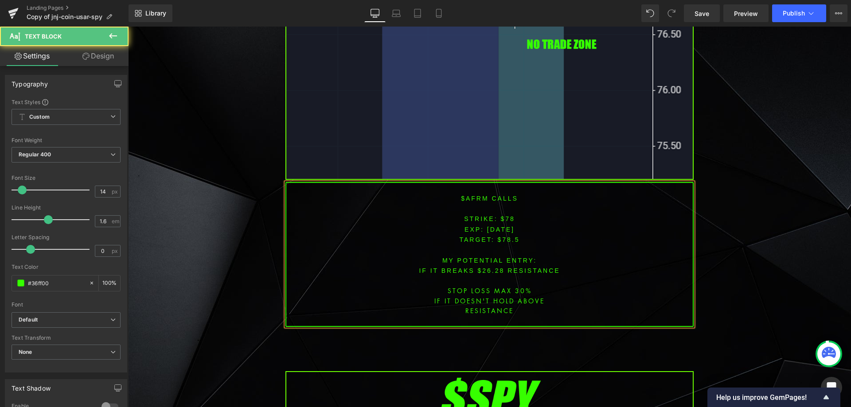
click at [488, 267] on font "IF IT BREAKS $26.28 resistance" at bounding box center [489, 270] width 141 height 7
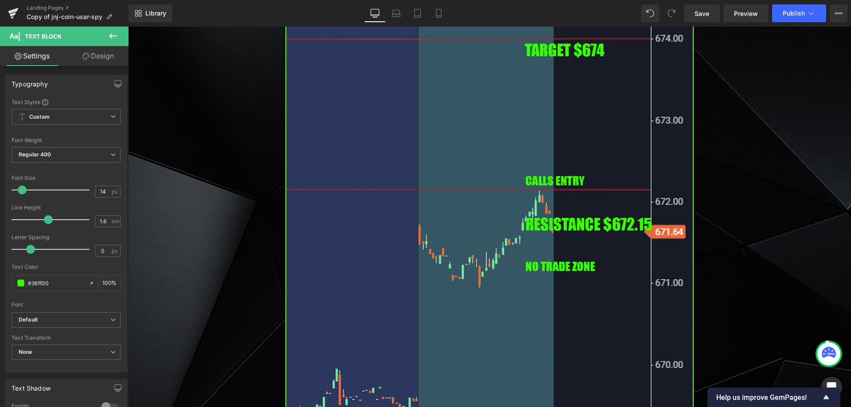
scroll to position [3409, 0]
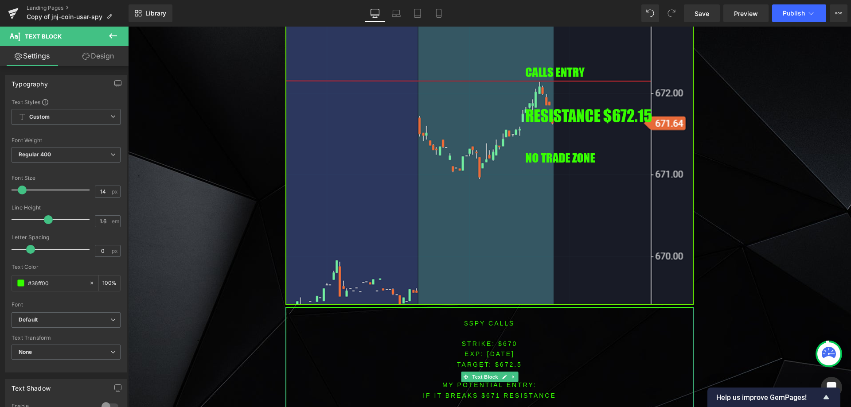
click at [501, 351] on span "[DATE]" at bounding box center [500, 354] width 27 height 7
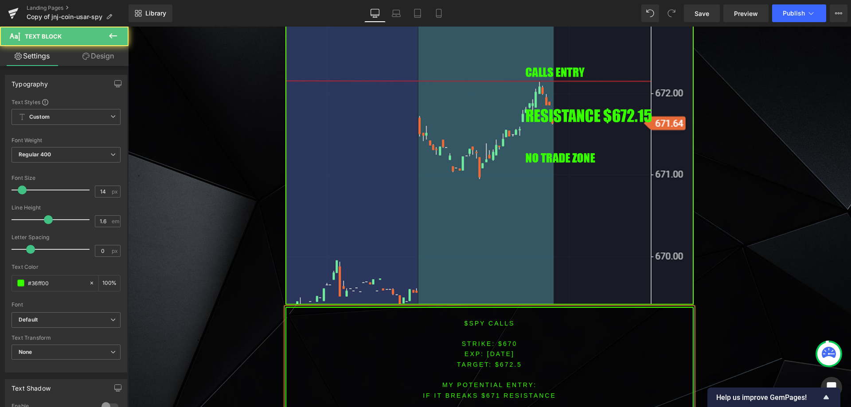
click at [501, 339] on p "STRIKE: $670" at bounding box center [489, 344] width 407 height 10
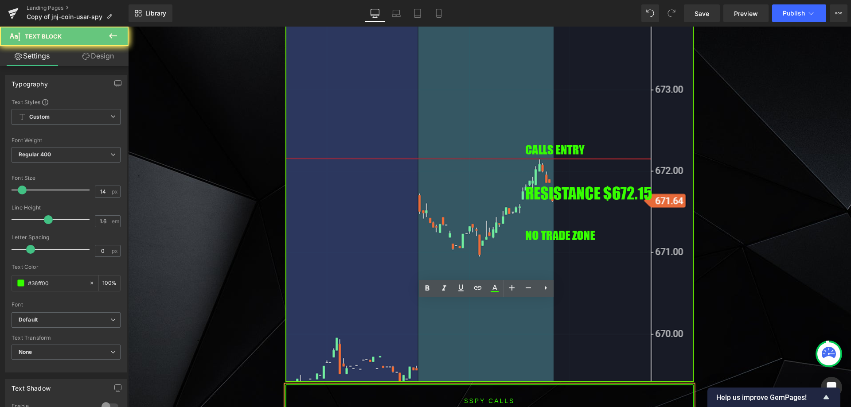
scroll to position [3320, 0]
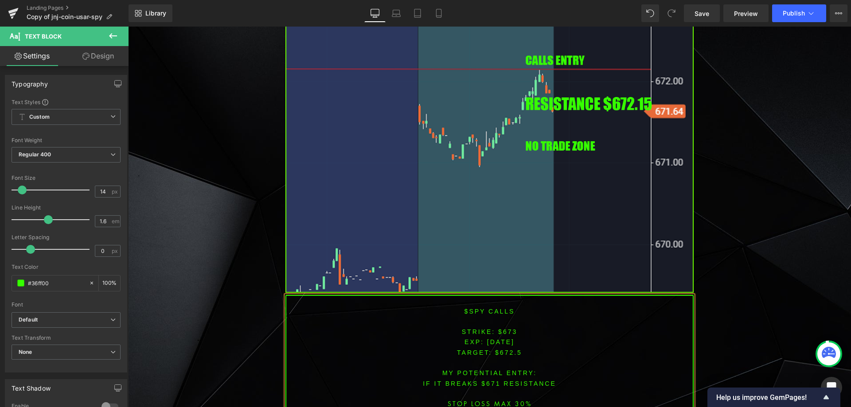
click at [501, 349] on span "TARGET: $672.5" at bounding box center [489, 352] width 65 height 7
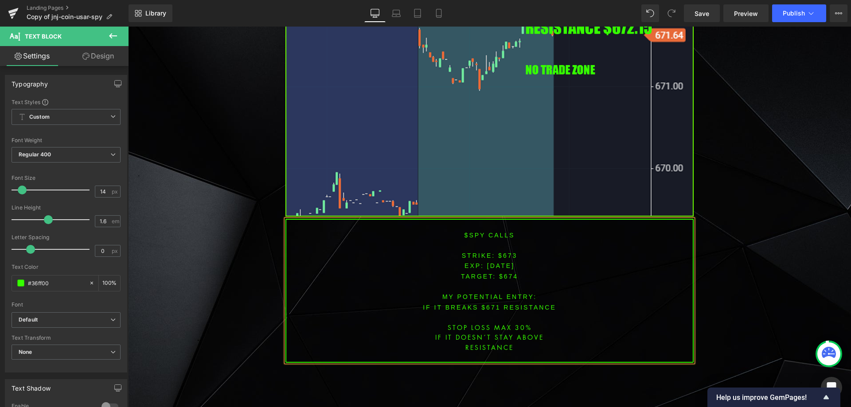
scroll to position [3529, 0]
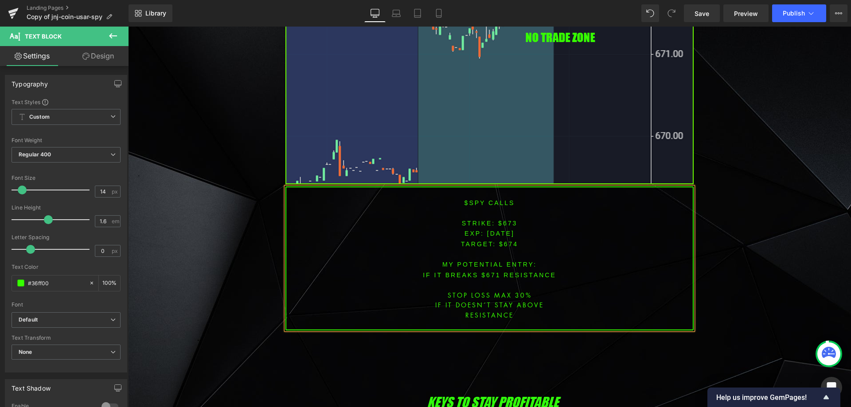
click at [489, 272] on font "IF IT breaks $671 resistance" at bounding box center [489, 275] width 133 height 7
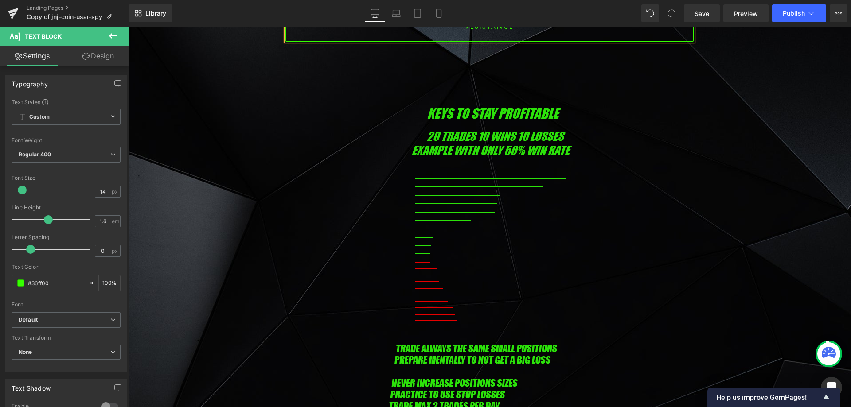
scroll to position [3825, 0]
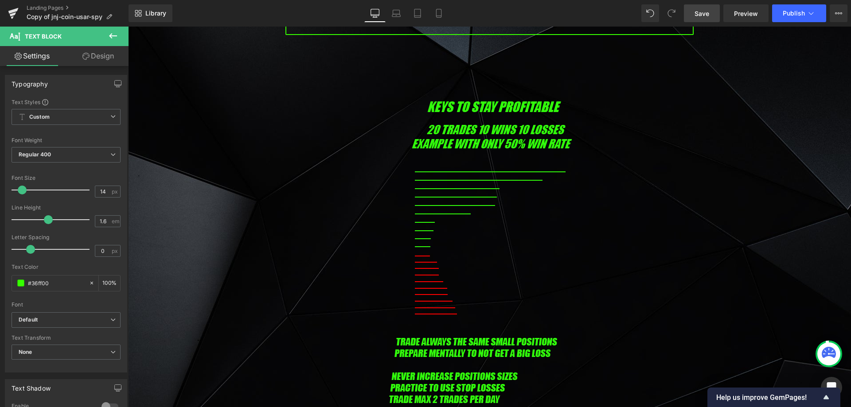
click at [709, 14] on span "Save" at bounding box center [702, 13] width 15 height 9
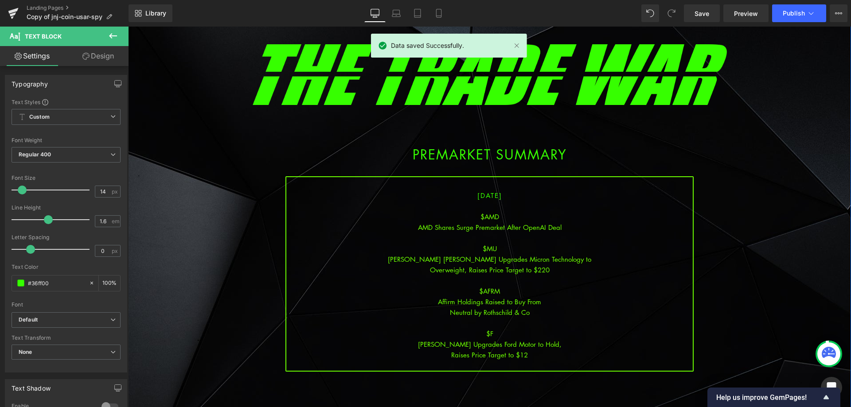
scroll to position [44, 0]
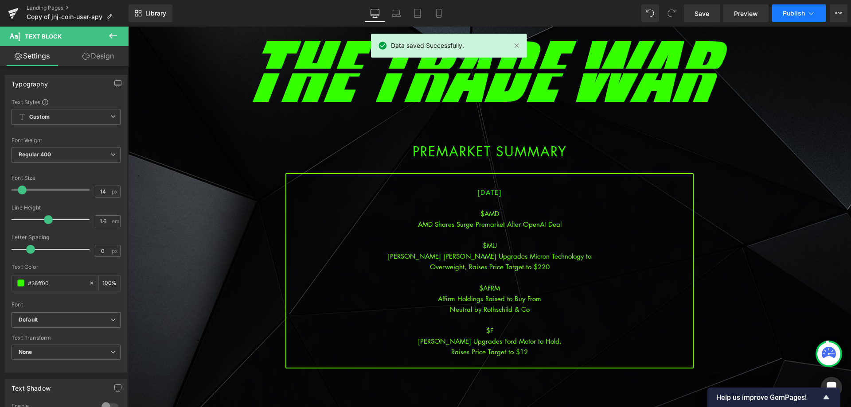
click at [801, 13] on span "Publish" at bounding box center [794, 13] width 22 height 7
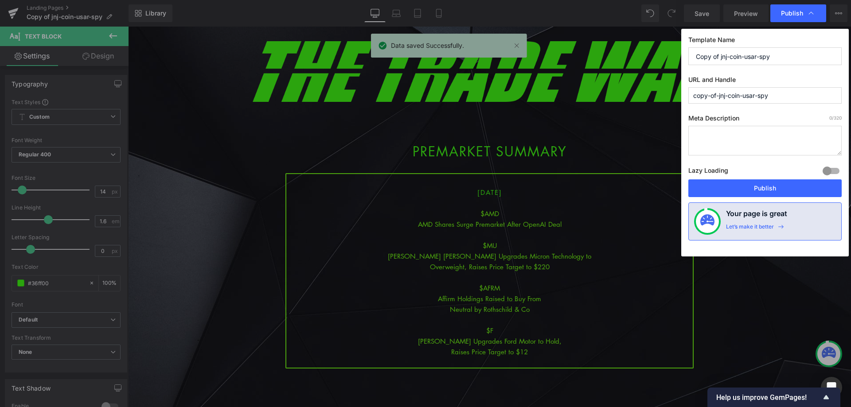
drag, startPoint x: 769, startPoint y: 62, endPoint x: 670, endPoint y: 57, distance: 99.0
click at [670, 57] on div "Publish Template Name Copy of jnj-coin-usar-spy URL and Handle copy-of-jnj-coin…" at bounding box center [425, 203] width 851 height 407
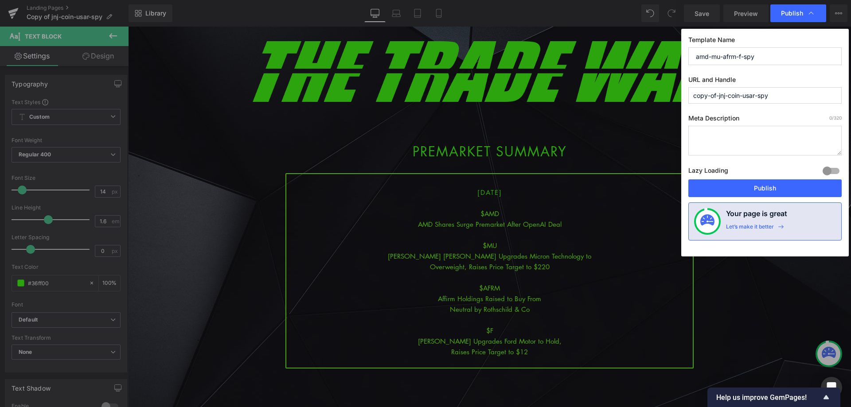
drag, startPoint x: 775, startPoint y: 59, endPoint x: 607, endPoint y: 50, distance: 168.7
click at [607, 50] on div "Publish Template Name amd-mu-afrm-f-spy URL and Handle copy-of-jnj-coin-usar-sp…" at bounding box center [425, 203] width 851 height 407
type input "amd-mu-afrm-f-spy"
drag, startPoint x: 779, startPoint y: 96, endPoint x: 609, endPoint y: 107, distance: 169.7
click at [603, 97] on div "Publish Template Name amd-mu-afrm-f-spy URL and Handle copy-of-jnj-coin-usar-sp…" at bounding box center [425, 203] width 851 height 407
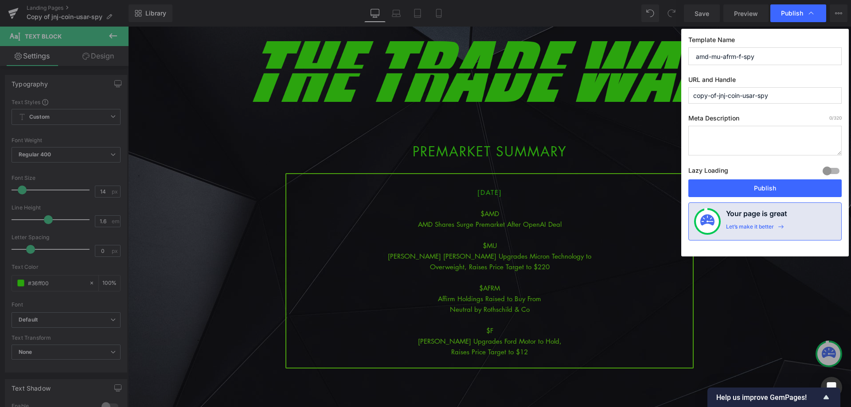
paste input "amd-mu-afrm-f"
type input "amd-mu-afrm-f-spy"
click at [747, 192] on button "Publish" at bounding box center [765, 189] width 153 height 18
